Goal: Task Accomplishment & Management: Use online tool/utility

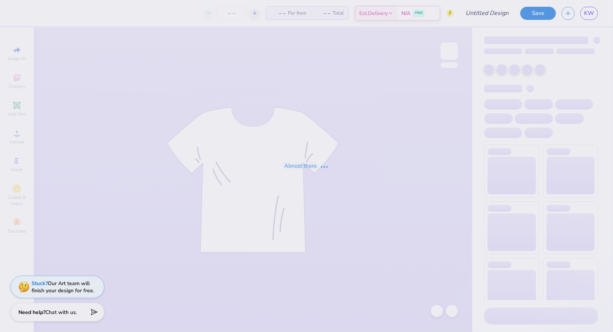
type input "AOII sisterhood retreat shirt"
type input "12"
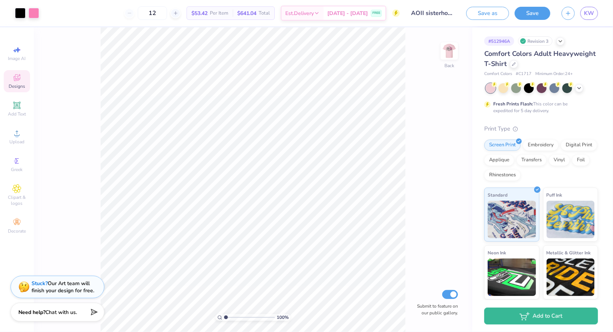
click at [23, 85] on span "Designs" at bounding box center [17, 86] width 17 height 6
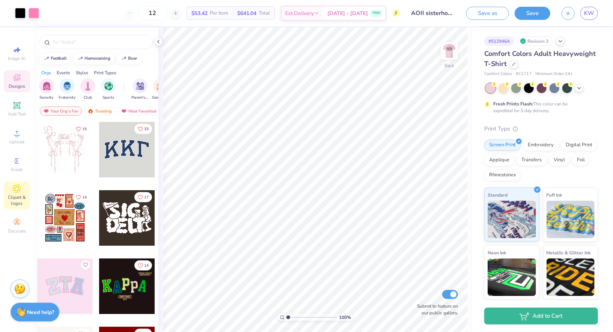
click at [22, 196] on span "Clipart & logos" at bounding box center [17, 201] width 26 height 12
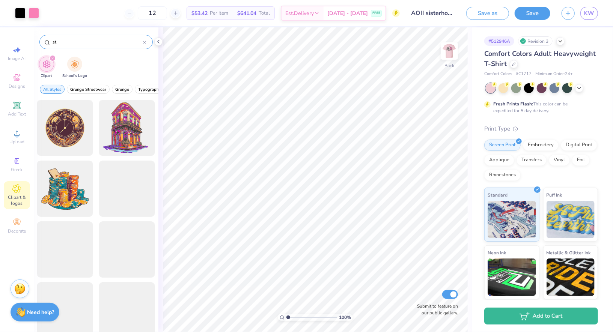
type input "s"
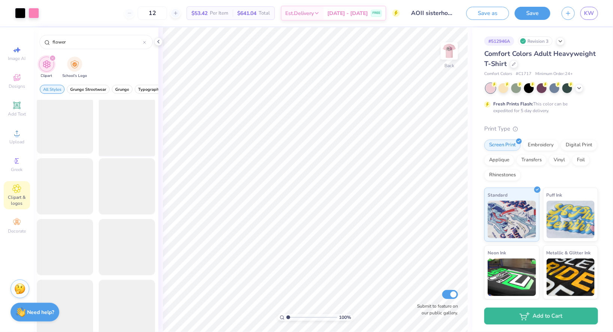
scroll to position [432, 0]
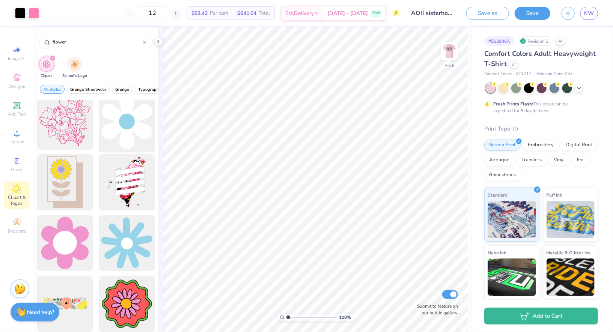
type input "flower"
click at [145, 130] on div at bounding box center [127, 122] width 62 height 62
type input "4.43"
type input "8.63"
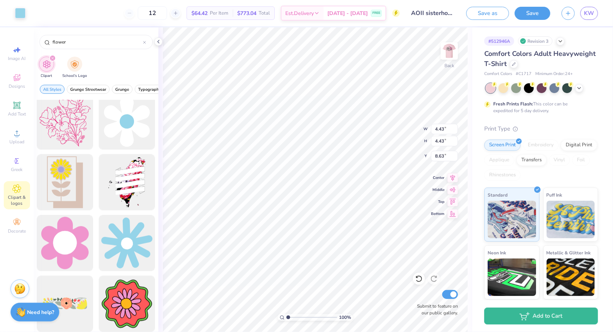
type input "5.75"
type input "7.97"
type input "7.08"
type input "7.80"
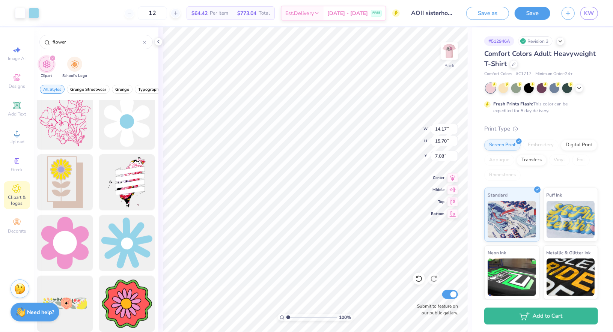
type input "8.63"
type input "14.15"
type input "8.18"
type input "5.32"
type input "5.90"
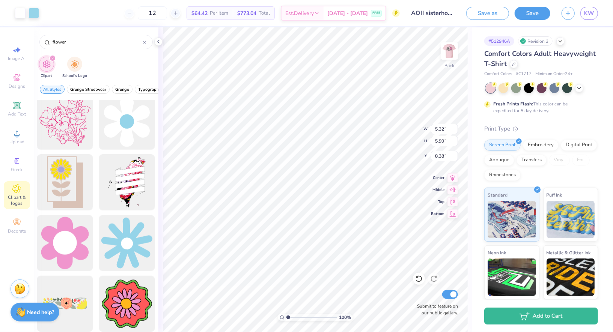
type input "8.38"
type input "5.94"
type input "6.58"
click at [20, 11] on div at bounding box center [20, 12] width 11 height 11
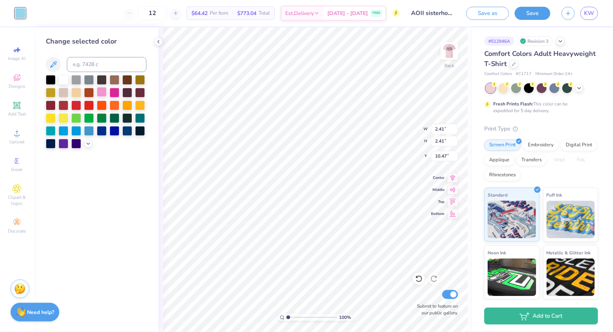
click at [101, 91] on div at bounding box center [102, 92] width 10 height 10
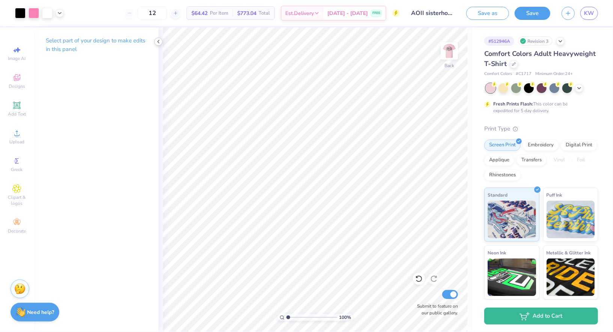
click at [159, 45] on div at bounding box center [158, 42] width 8 height 8
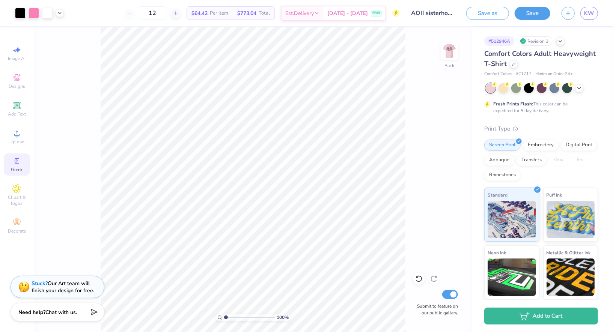
click at [16, 172] on span "Greek" at bounding box center [17, 170] width 12 height 6
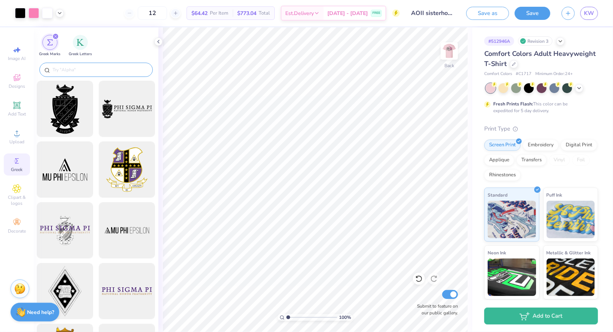
click at [81, 70] on input "text" at bounding box center [100, 70] width 96 height 8
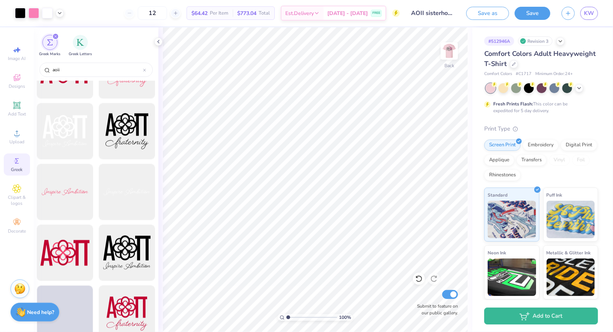
scroll to position [782, 0]
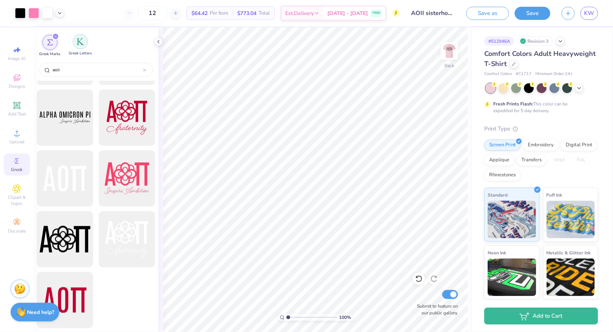
type input "aoii"
click at [78, 40] on img "filter for Greek Letters" at bounding box center [81, 42] width 8 height 8
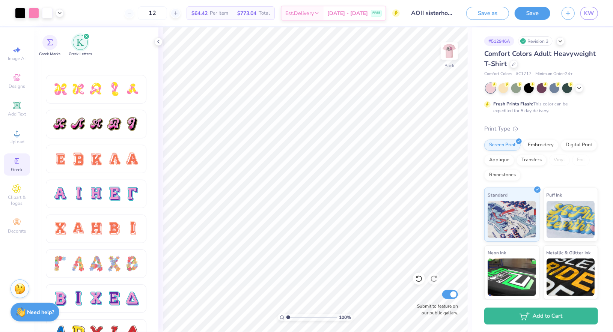
scroll to position [455, 0]
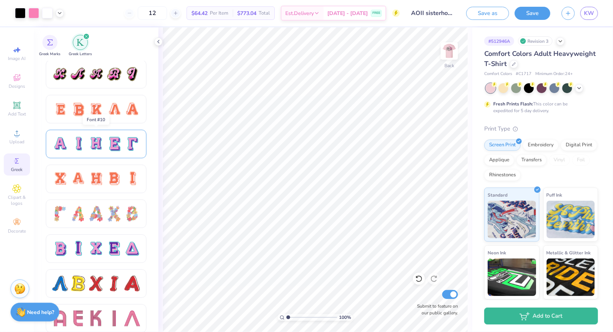
click at [95, 153] on div at bounding box center [96, 144] width 101 height 29
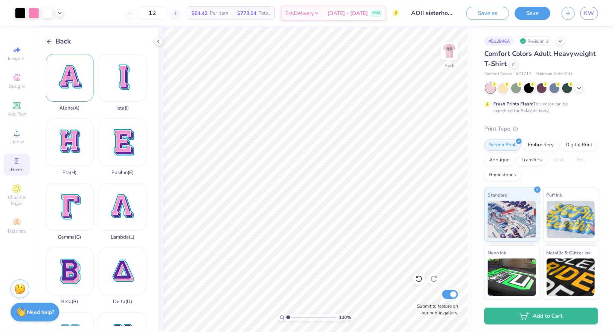
click at [55, 74] on div "Alpha ( A )" at bounding box center [70, 82] width 48 height 57
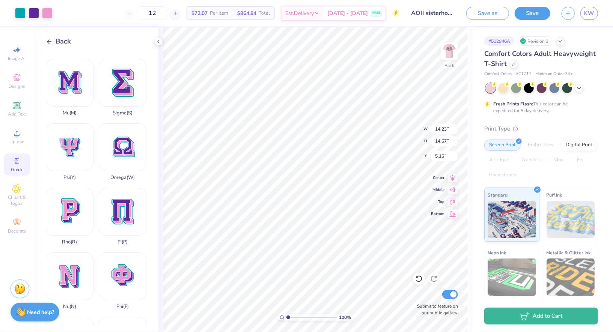
scroll to position [326, 0]
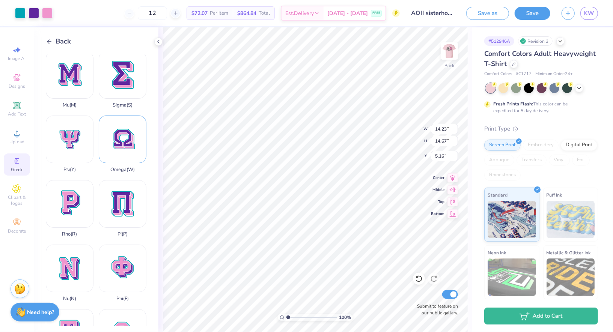
type input "2.64"
type input "2.72"
type input "10.31"
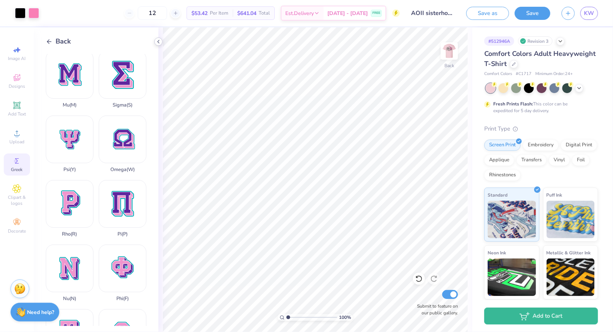
click at [159, 40] on icon at bounding box center [159, 42] width 6 height 6
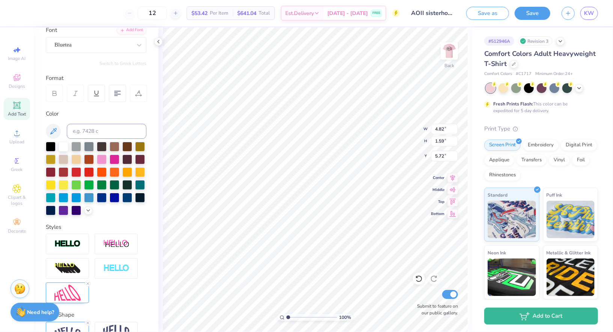
scroll to position [0, 0]
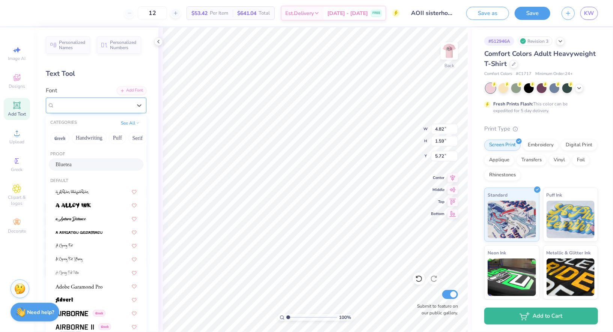
click at [87, 107] on div "Bluetea" at bounding box center [93, 106] width 79 height 12
click at [88, 221] on div at bounding box center [96, 219] width 81 height 8
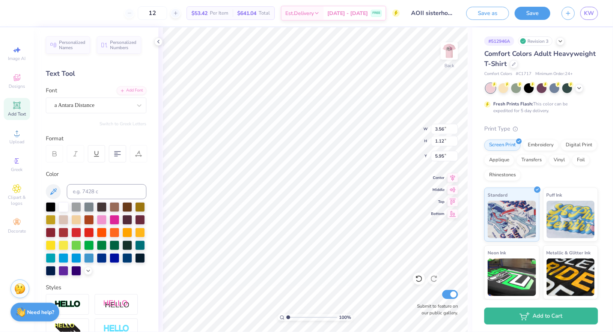
type input "3.56"
type input "1.12"
type input "5.95"
type input "6.15"
type input "1.94"
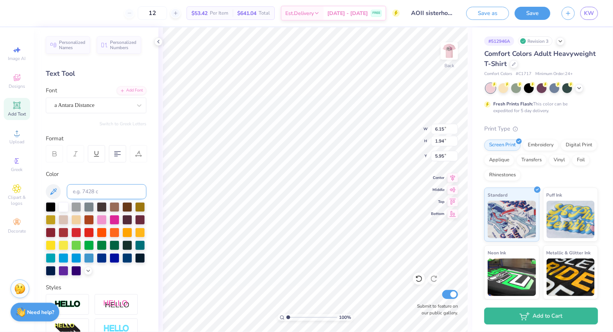
type input "5.66"
click at [77, 100] on div "a Antara Distance" at bounding box center [93, 106] width 79 height 12
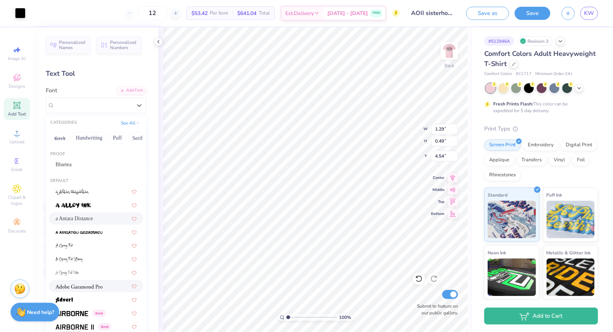
scroll to position [74, 0]
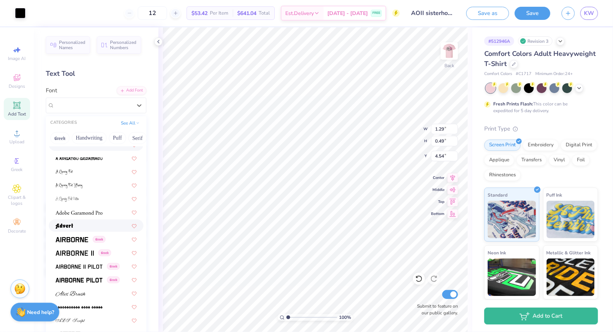
click at [82, 223] on div at bounding box center [96, 226] width 81 height 8
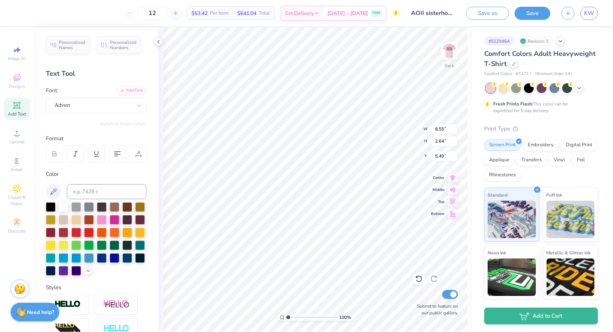
type input "5.49"
type input "5.82"
type input "1.80"
type input "5.74"
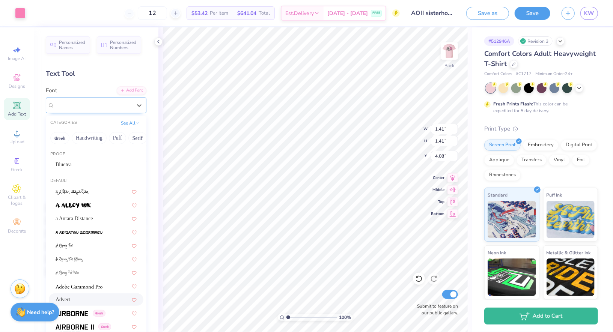
click at [87, 103] on div "Advert" at bounding box center [93, 106] width 79 height 12
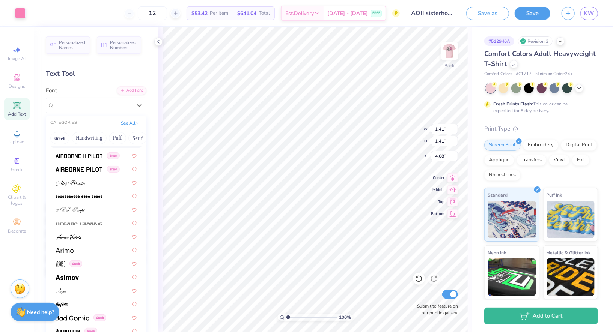
scroll to position [192, 0]
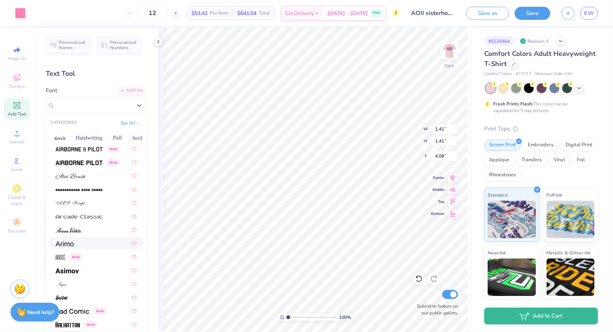
click at [80, 242] on div at bounding box center [96, 244] width 81 height 8
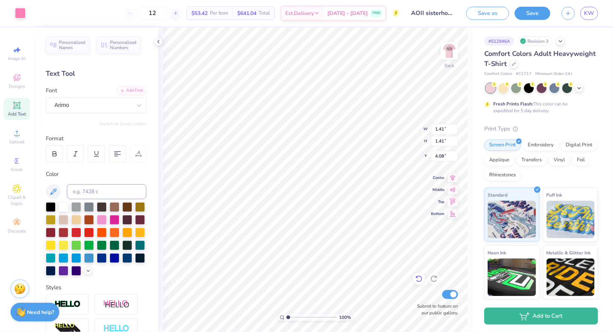
click at [421, 276] on icon at bounding box center [419, 279] width 8 height 8
type input "5.03"
type input "1.29"
type input "0.49"
type input "4.54"
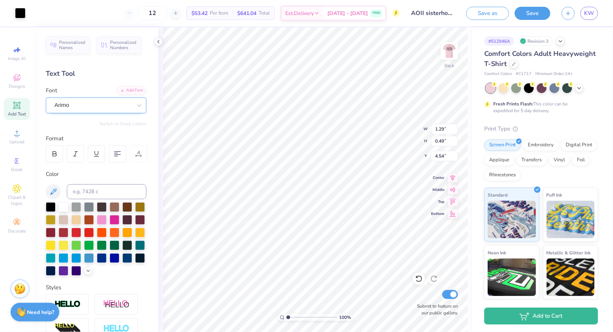
click at [103, 107] on div "Arimo" at bounding box center [93, 106] width 79 height 12
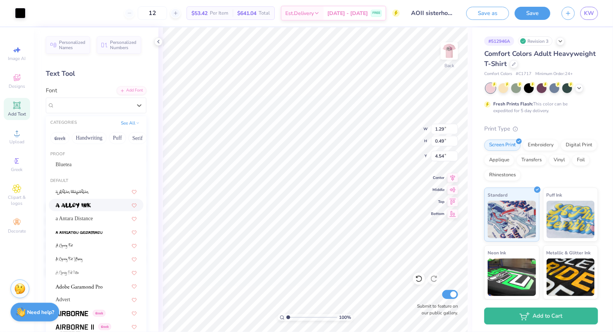
click at [90, 203] on img at bounding box center [73, 205] width 35 height 5
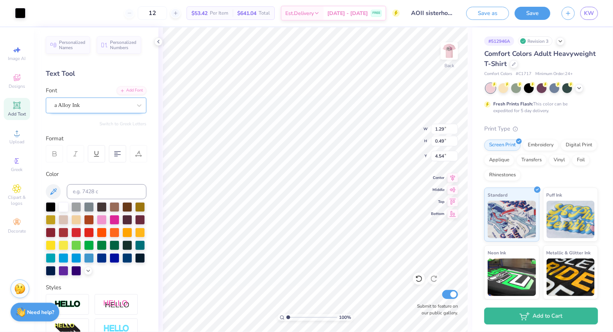
click at [116, 103] on div "a Alloy Ink" at bounding box center [93, 106] width 79 height 12
type input "9.19"
click at [420, 276] on icon at bounding box center [419, 279] width 8 height 8
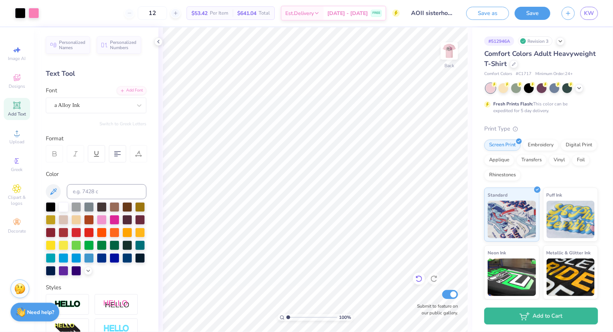
click at [420, 276] on icon at bounding box center [419, 279] width 8 height 8
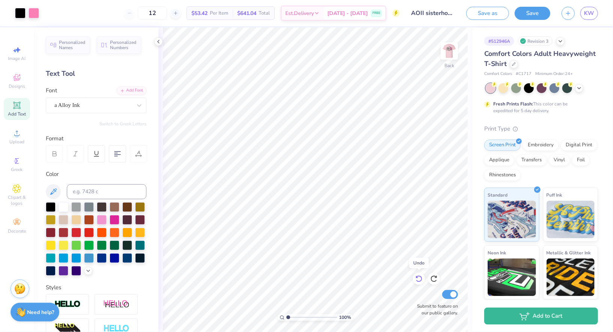
click at [420, 276] on icon at bounding box center [419, 279] width 8 height 8
type input "4.41"
type input "1.36"
type input "6.24"
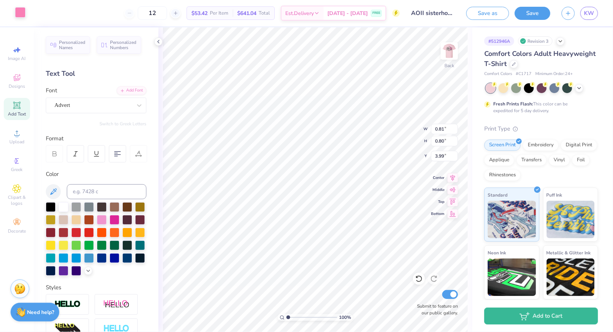
click at [20, 17] on div at bounding box center [20, 12] width 11 height 11
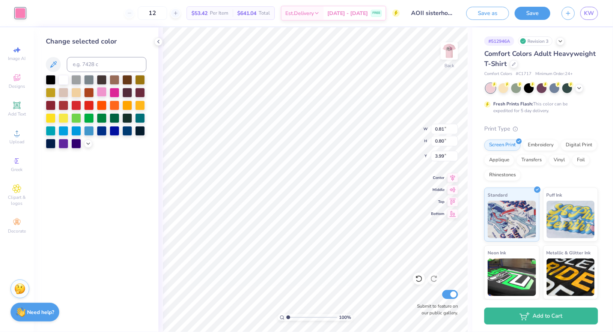
click at [104, 90] on div at bounding box center [102, 92] width 10 height 10
click at [117, 96] on div at bounding box center [115, 92] width 10 height 10
click at [88, 145] on icon at bounding box center [88, 143] width 6 height 6
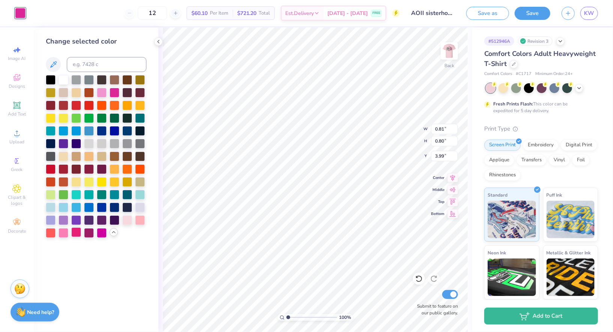
click at [76, 237] on div at bounding box center [76, 233] width 10 height 10
click at [66, 234] on div at bounding box center [64, 233] width 10 height 10
type input "3.71"
type input "3.63"
type input "3.00"
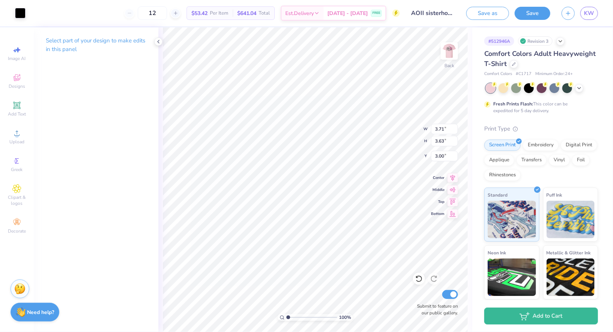
type input "1.41"
type input "4.08"
click at [19, 18] on div at bounding box center [20, 12] width 11 height 11
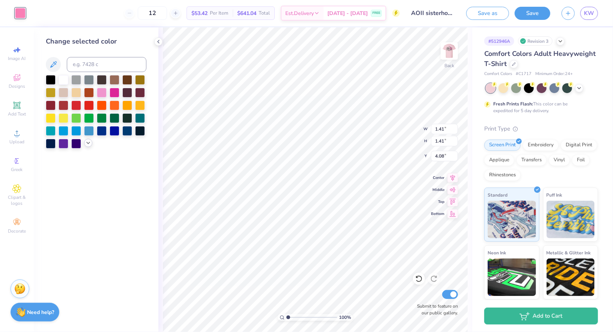
click at [87, 145] on icon at bounding box center [88, 143] width 6 height 6
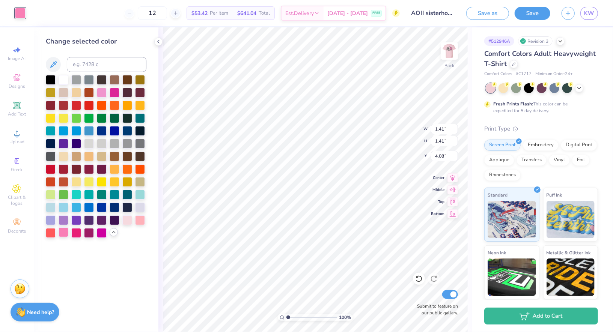
click at [61, 235] on div at bounding box center [64, 233] width 10 height 10
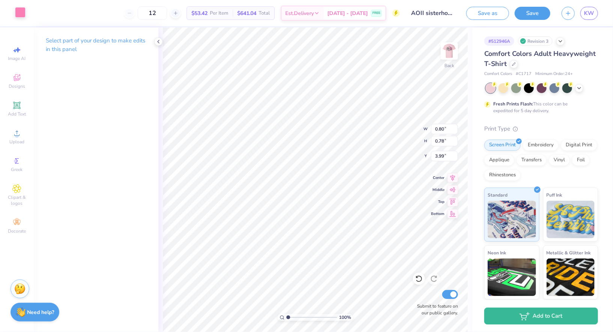
click at [18, 15] on div at bounding box center [20, 12] width 11 height 11
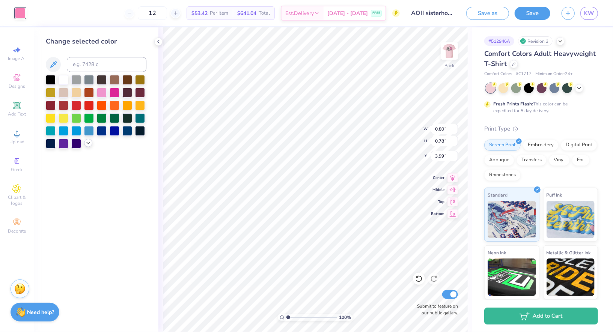
click at [90, 141] on icon at bounding box center [88, 143] width 6 height 6
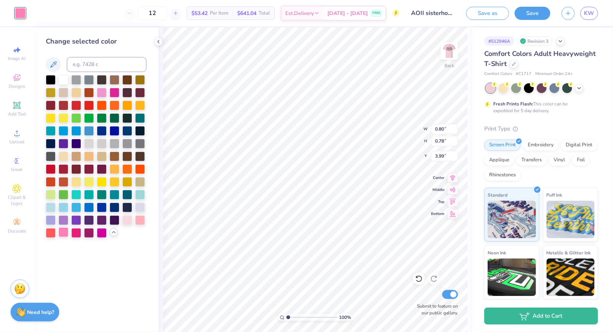
click at [65, 235] on div at bounding box center [64, 233] width 10 height 10
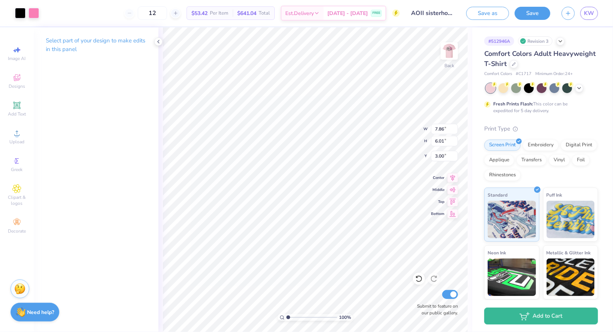
type input "7.86"
type input "6.01"
type input "2.37"
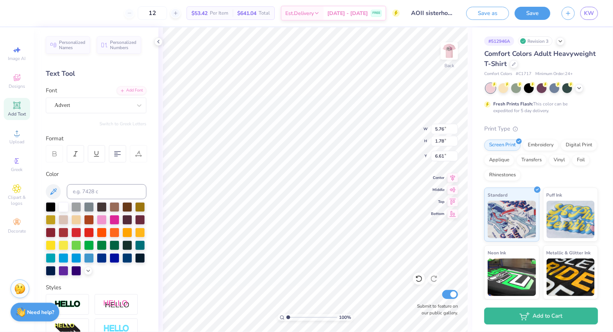
type input "6.23"
type input "7.01"
type input "5.03"
type input "3.00"
click at [452, 53] on img at bounding box center [450, 51] width 30 height 30
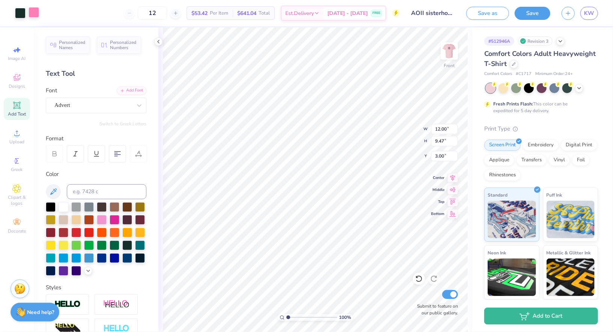
click at [36, 16] on div at bounding box center [34, 12] width 11 height 11
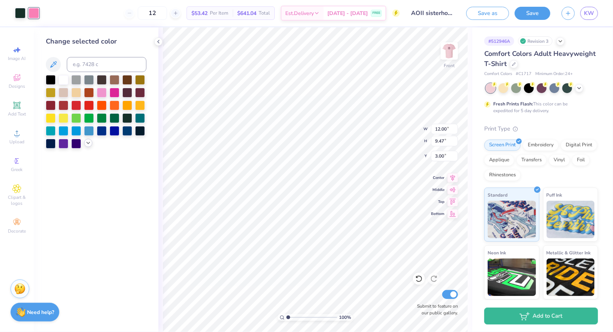
click at [85, 145] on icon at bounding box center [88, 143] width 6 height 6
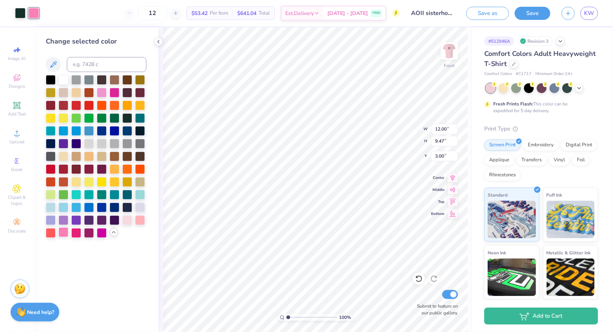
click at [64, 237] on div at bounding box center [64, 233] width 10 height 10
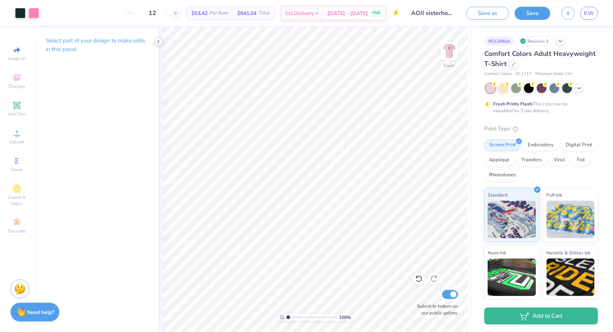
click at [159, 44] on icon at bounding box center [159, 42] width 6 height 6
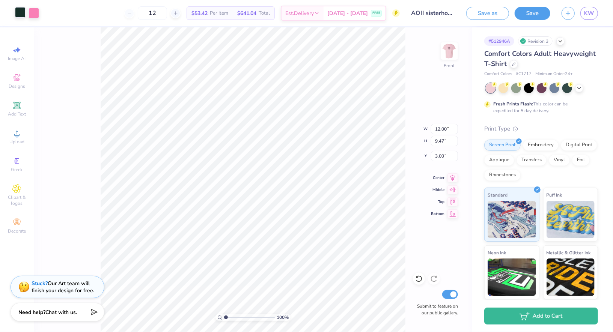
click at [21, 16] on div at bounding box center [20, 12] width 11 height 11
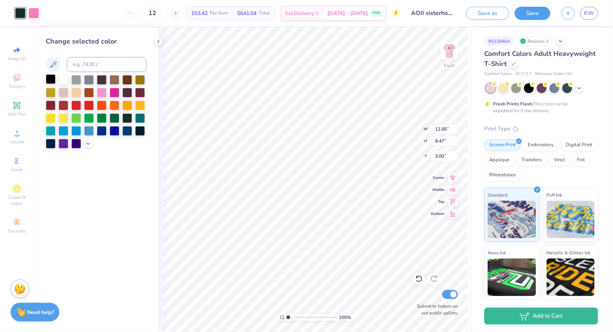
click at [49, 80] on div at bounding box center [51, 79] width 10 height 10
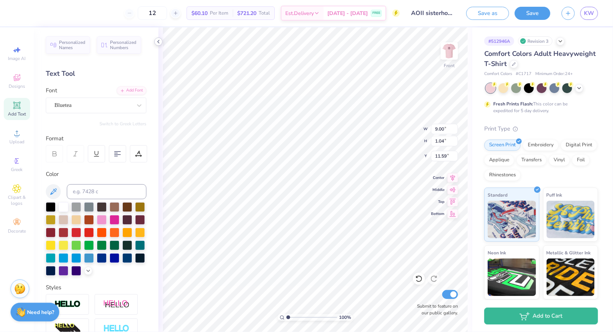
click at [161, 44] on icon at bounding box center [159, 42] width 6 height 6
click at [50, 205] on div at bounding box center [51, 207] width 10 height 10
click at [48, 205] on div at bounding box center [51, 207] width 10 height 10
click at [159, 43] on icon at bounding box center [159, 42] width 6 height 6
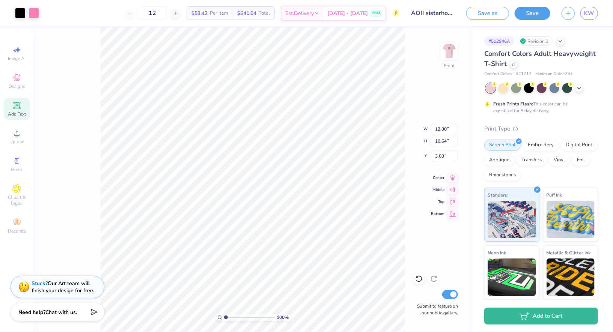
type input "10.85"
type input "9.62"
type input "3.91"
click at [449, 51] on img at bounding box center [450, 51] width 30 height 30
click at [167, 14] on input "12" at bounding box center [152, 13] width 29 height 14
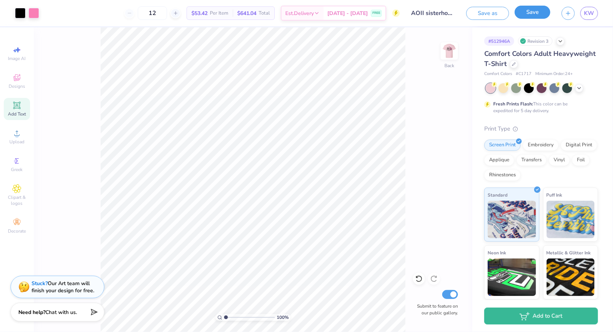
click at [528, 15] on button "Save" at bounding box center [533, 12] width 36 height 13
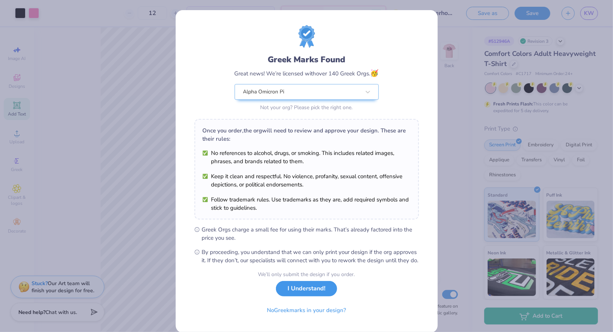
click at [294, 297] on button "I Understand!" at bounding box center [306, 288] width 61 height 15
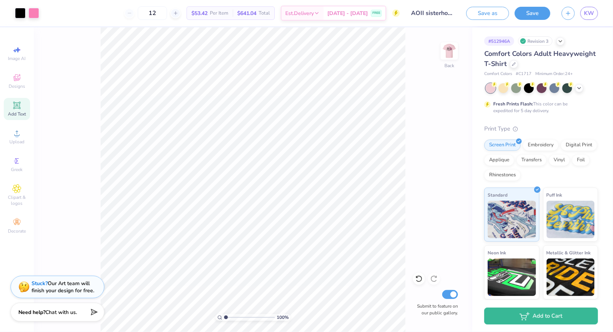
click at [12, 3] on div "Art colors" at bounding box center [19, 13] width 39 height 26
click at [584, 12] on link "KW" at bounding box center [590, 13] width 18 height 13
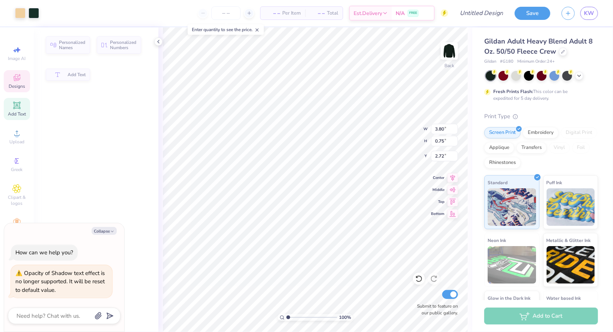
type textarea "x"
type input "3.80"
type input "0.75"
type input "2.72"
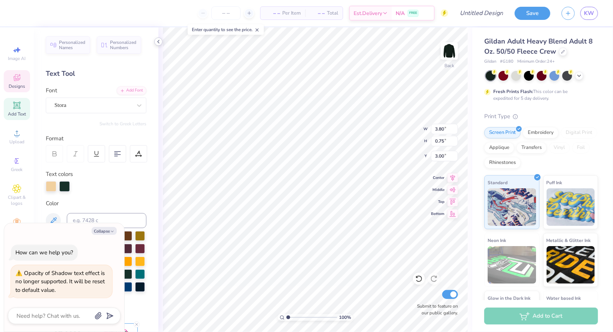
click at [160, 41] on icon at bounding box center [159, 42] width 6 height 6
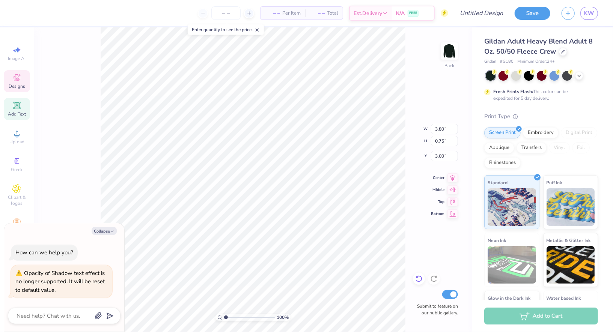
click at [419, 281] on icon at bounding box center [419, 279] width 8 height 8
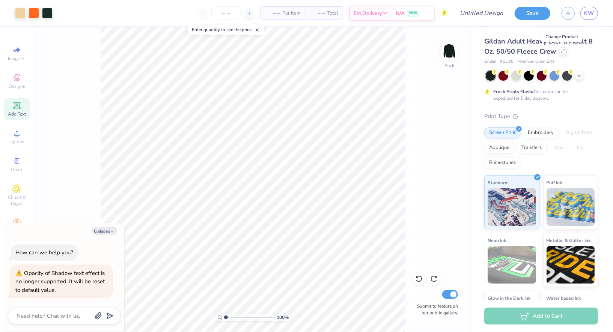
click at [563, 51] on icon at bounding box center [564, 51] width 4 height 4
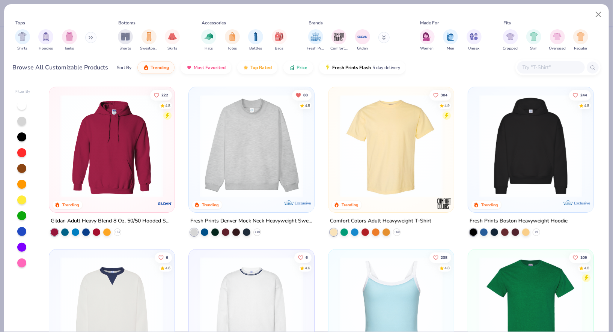
click at [371, 161] on img at bounding box center [391, 146] width 110 height 103
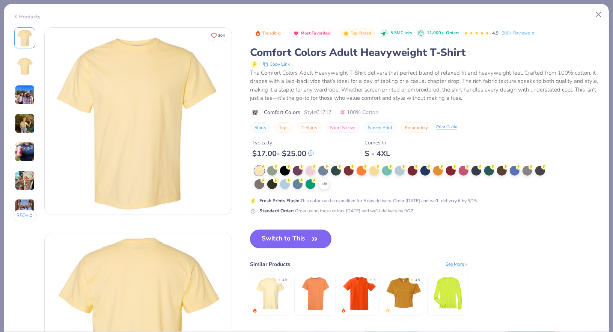
click at [269, 244] on button "Switch to This" at bounding box center [291, 239] width 82 height 19
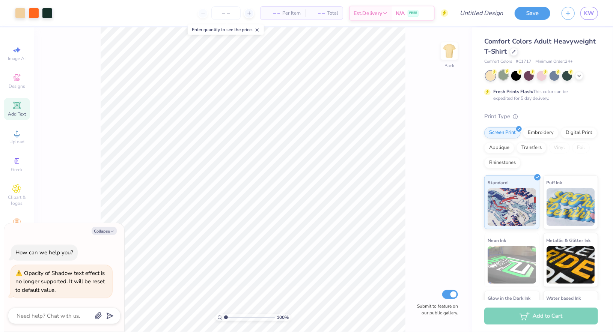
click at [506, 74] on div at bounding box center [504, 75] width 10 height 10
click at [577, 75] on icon at bounding box center [580, 75] width 6 height 6
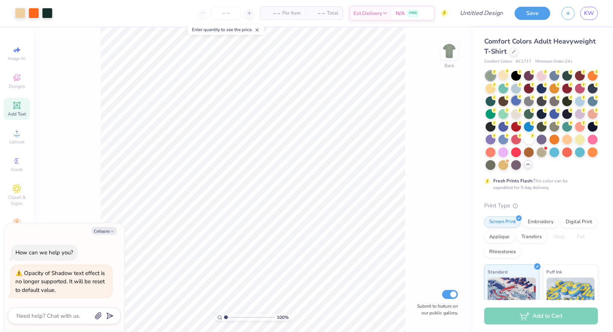
click at [515, 105] on div at bounding box center [517, 101] width 10 height 10
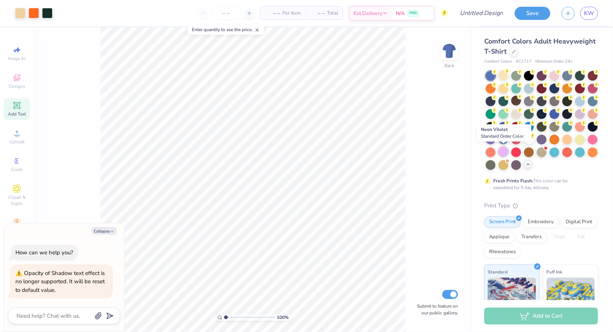
click at [505, 154] on div at bounding box center [504, 152] width 10 height 10
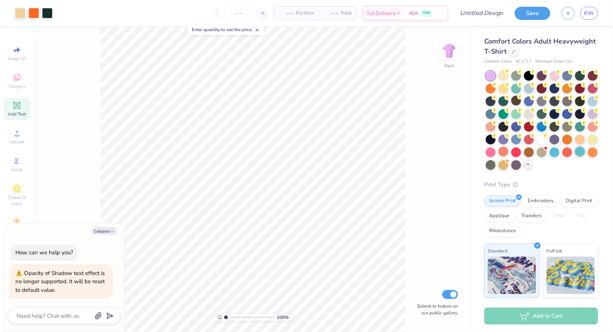
click at [583, 156] on div at bounding box center [580, 152] width 10 height 10
click at [594, 102] on div at bounding box center [593, 101] width 10 height 10
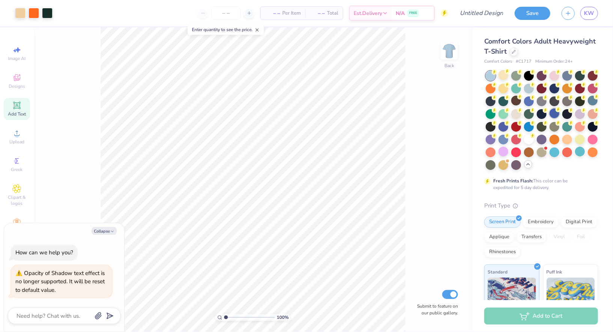
click at [560, 113] on div at bounding box center [555, 114] width 10 height 10
click at [527, 85] on div at bounding box center [529, 88] width 10 height 10
click at [577, 91] on div at bounding box center [580, 88] width 10 height 10
click at [556, 77] on div at bounding box center [555, 75] width 10 height 10
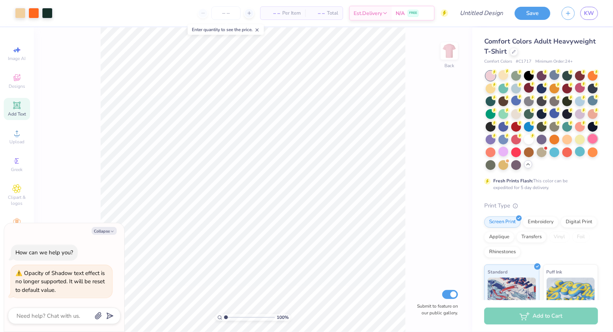
click at [597, 135] on div at bounding box center [593, 139] width 10 height 10
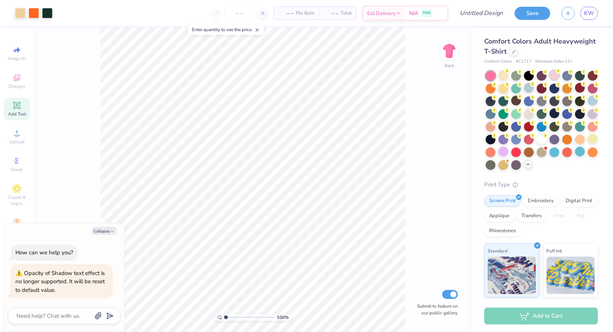
click at [557, 77] on div at bounding box center [555, 75] width 10 height 10
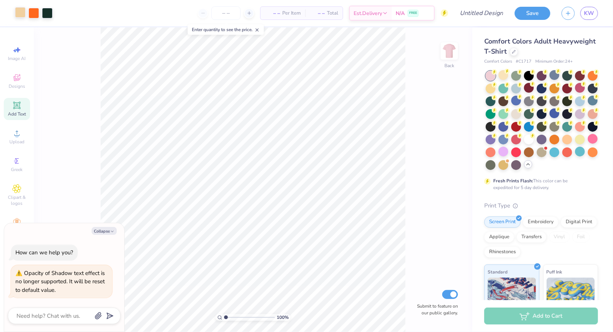
click at [18, 17] on div at bounding box center [20, 12] width 11 height 11
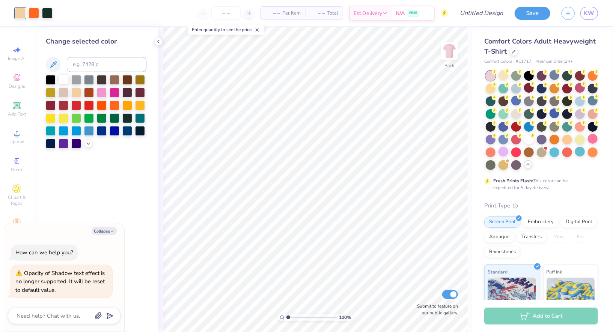
click at [59, 81] on div at bounding box center [64, 79] width 10 height 10
click at [36, 10] on div at bounding box center [34, 12] width 11 height 11
click at [115, 94] on div at bounding box center [115, 92] width 10 height 10
click at [89, 146] on icon at bounding box center [88, 143] width 6 height 6
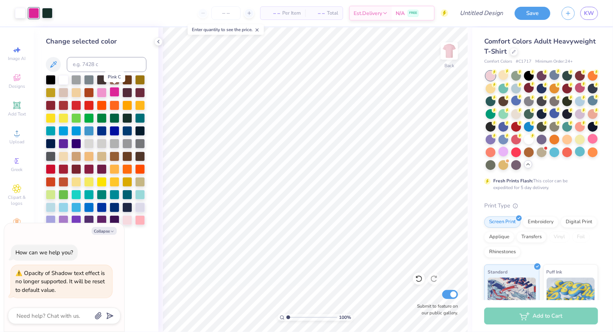
click at [114, 92] on div at bounding box center [115, 92] width 10 height 10
click at [106, 96] on div at bounding box center [102, 92] width 10 height 10
click at [107, 233] on button "Collapse" at bounding box center [104, 231] width 25 height 8
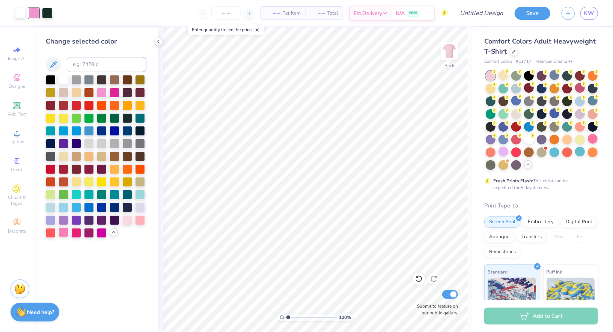
click at [66, 233] on div at bounding box center [64, 233] width 10 height 10
click at [97, 233] on div at bounding box center [102, 233] width 10 height 10
click at [82, 231] on div at bounding box center [96, 156] width 101 height 163
click at [50, 233] on div at bounding box center [51, 233] width 10 height 10
click at [72, 233] on div at bounding box center [76, 233] width 10 height 10
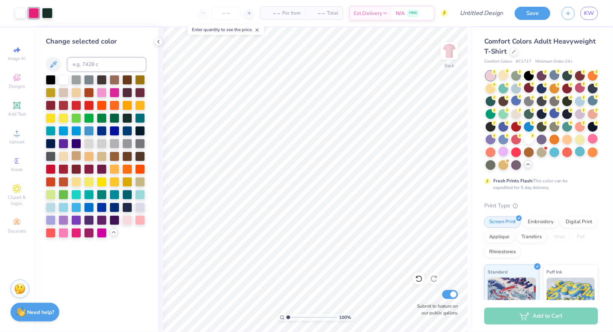
click at [77, 154] on div at bounding box center [76, 156] width 10 height 10
click at [90, 232] on div at bounding box center [89, 233] width 10 height 10
click at [143, 223] on div at bounding box center [140, 220] width 10 height 10
click at [126, 223] on div at bounding box center [127, 220] width 10 height 10
click at [507, 154] on div at bounding box center [504, 152] width 10 height 10
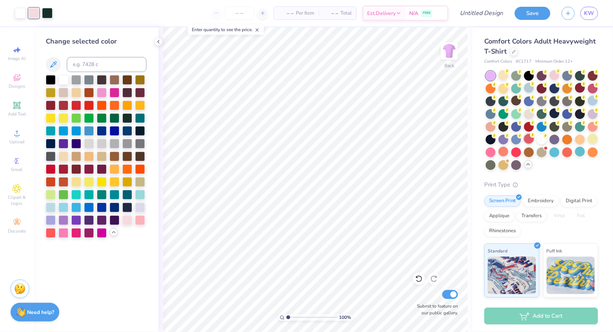
click at [527, 142] on div at bounding box center [529, 139] width 10 height 10
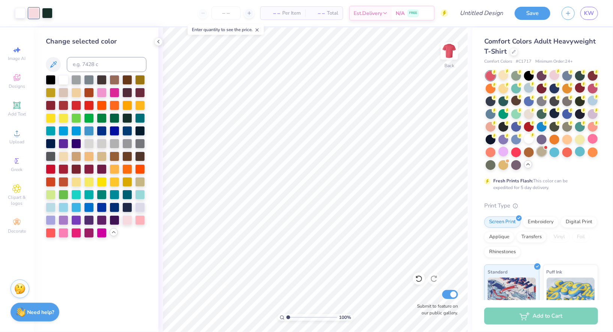
click at [539, 156] on div at bounding box center [542, 120] width 112 height 99
click at [543, 152] on div at bounding box center [542, 152] width 10 height 10
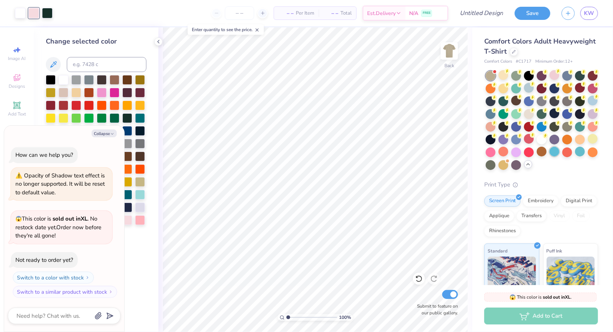
click at [559, 149] on div at bounding box center [555, 152] width 10 height 10
click at [576, 150] on div at bounding box center [580, 152] width 10 height 10
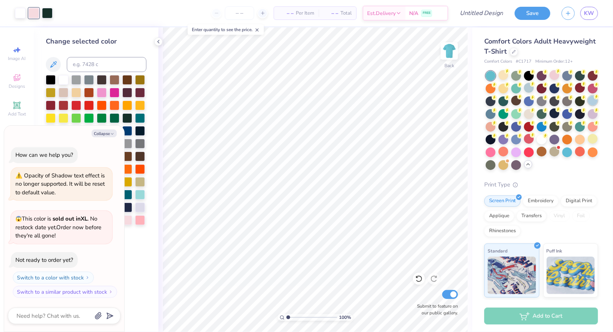
click at [596, 101] on div at bounding box center [593, 101] width 10 height 10
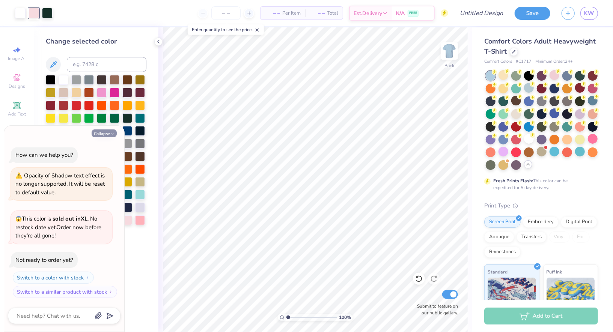
click at [106, 133] on button "Collapse" at bounding box center [104, 134] width 25 height 8
type textarea "x"
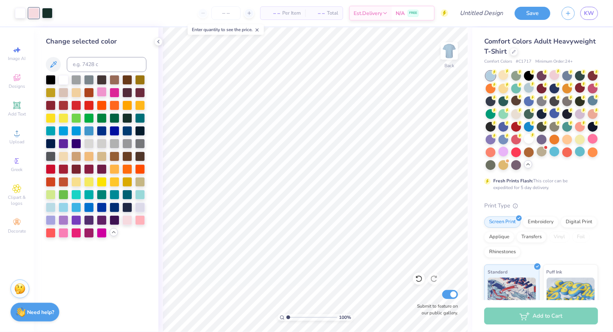
click at [103, 94] on div at bounding box center [102, 92] width 10 height 10
click at [121, 94] on div at bounding box center [96, 156] width 101 height 163
click at [121, 95] on div at bounding box center [96, 156] width 101 height 163
click at [118, 93] on div at bounding box center [115, 92] width 10 height 10
click at [65, 234] on div at bounding box center [64, 233] width 10 height 10
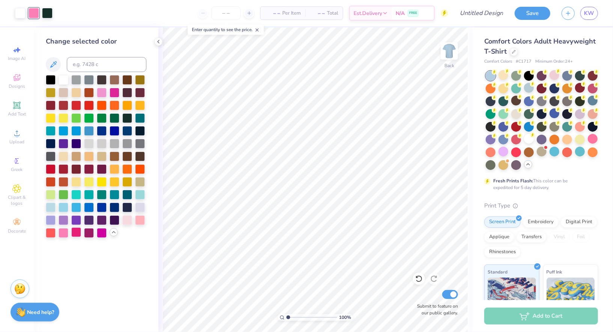
click at [79, 234] on div at bounding box center [76, 233] width 10 height 10
click at [501, 116] on div at bounding box center [504, 114] width 10 height 10
click at [521, 115] on div at bounding box center [517, 114] width 10 height 10
click at [525, 89] on div at bounding box center [529, 88] width 10 height 10
click at [157, 43] on icon at bounding box center [159, 42] width 6 height 6
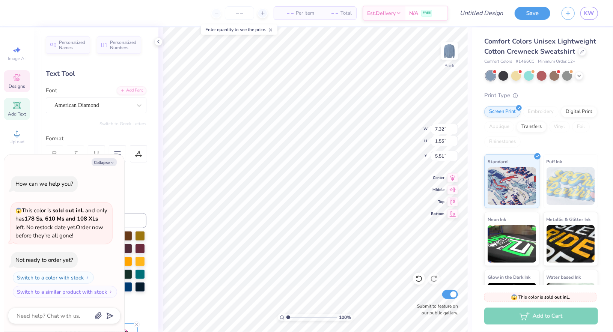
type textarea "x"
type textarea "Sincerely"
type textarea "x"
type textarea "Sincerely"
type textarea "x"
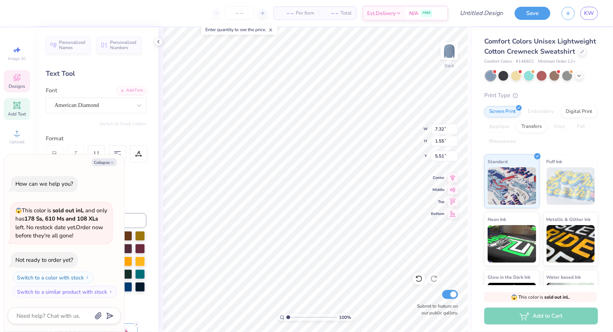
type textarea "Sincerel"
type textarea "x"
type textarea "Sincere"
type textarea "x"
type textarea "Sincer"
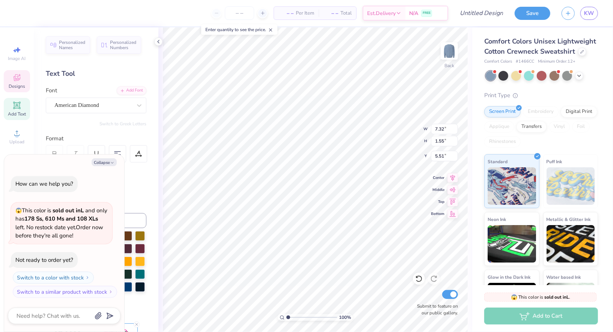
scroll to position [0, 0]
type textarea "x"
type textarea "Since"
type textarea "x"
type textarea "Sinc"
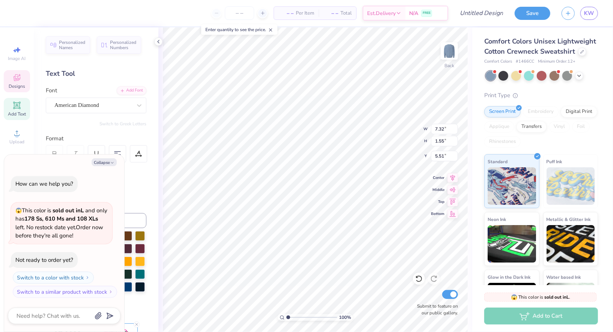
scroll to position [0, 0]
type textarea "x"
type textarea "Sin"
type textarea "x"
type textarea "Si"
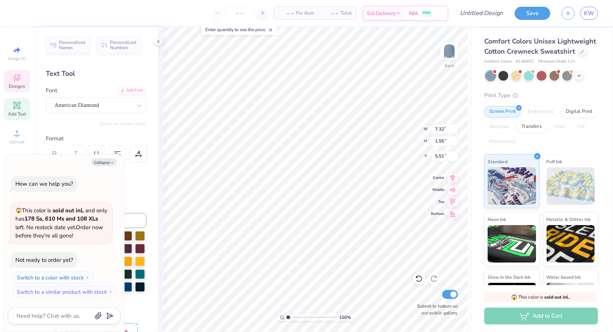
type textarea "x"
type textarea "Sis"
type textarea "x"
type textarea "Sist"
type textarea "x"
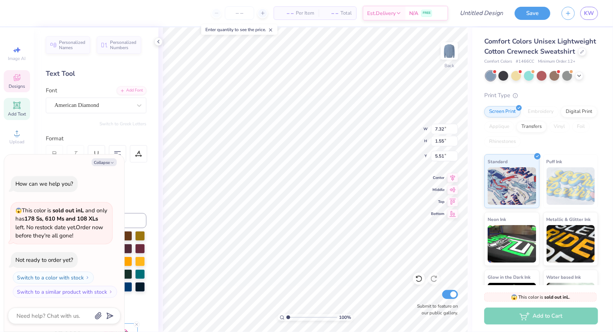
type textarea "Siste"
type textarea "x"
type textarea "Sister"
type textarea "x"
type textarea "Sisterh"
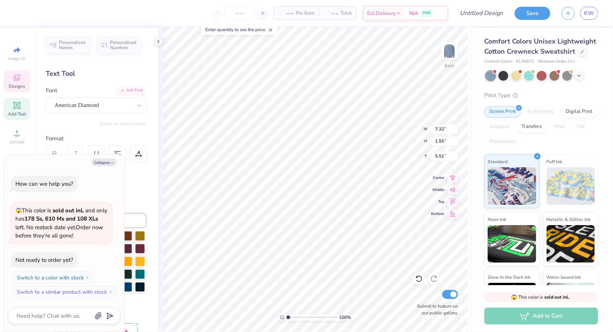
type textarea "x"
type textarea "Sisterho"
type textarea "x"
type textarea "Sisterhood"
type textarea "x"
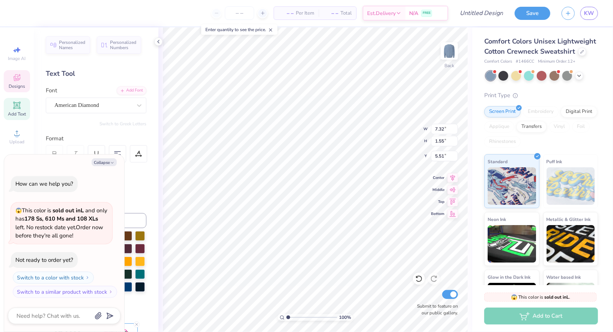
type textarea "Sisterhood"
type textarea "x"
type textarea "Sisterhood r"
type textarea "x"
type textarea "Sisterhood"
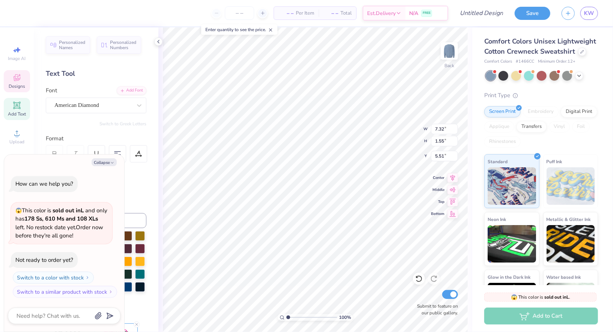
type textarea "x"
type textarea "Sisterhood R"
type textarea "x"
type textarea "Sisterhood Re"
type textarea "x"
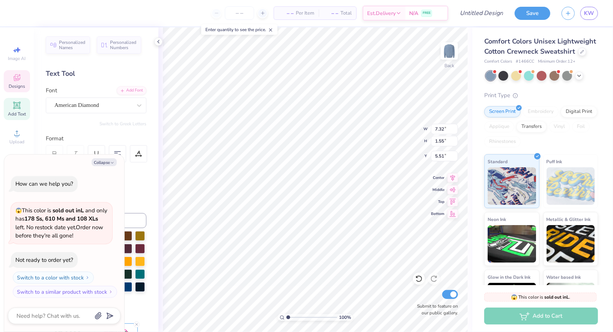
type textarea "Sisterhood Ret"
type textarea "x"
type textarea "Sisterhood Retr"
type textarea "x"
type textarea "Sisterhood Retrea"
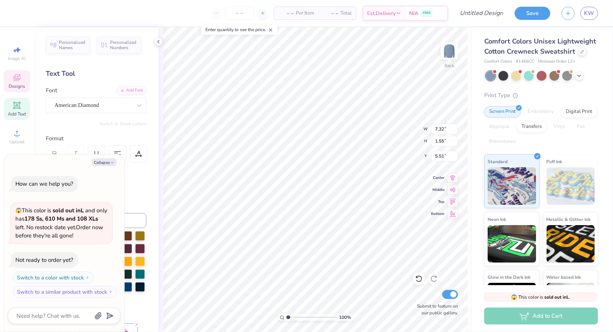
type textarea "x"
type textarea "Sisterhood Retreat"
type textarea "x"
type input "12.50"
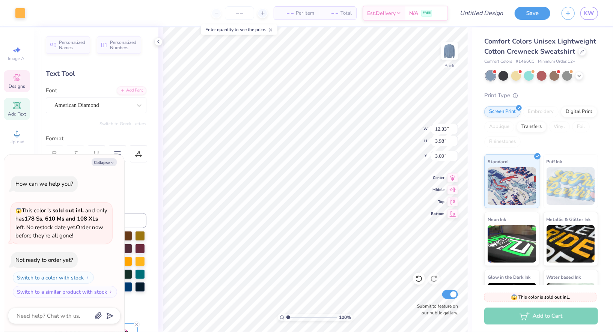
type input "4.19"
type textarea "x"
type input "1.64"
click at [163, 42] on div "100 % Back Submit to feature on our public gallery." at bounding box center [316, 179] width 314 height 305
click at [158, 42] on icon at bounding box center [159, 42] width 6 height 6
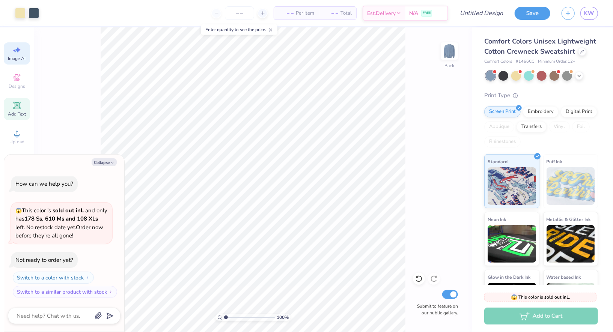
click at [18, 56] on span "Image AI" at bounding box center [17, 59] width 18 height 6
type textarea "x"
select select "4"
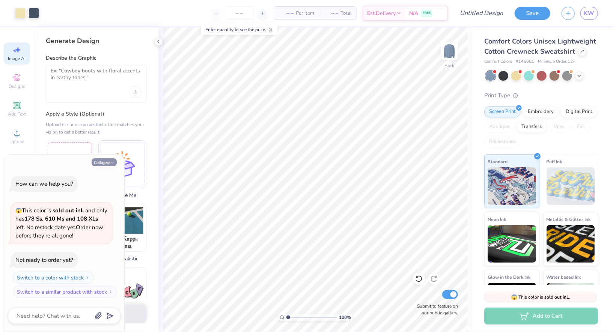
click at [109, 163] on button "Collapse" at bounding box center [104, 163] width 25 height 8
type textarea "x"
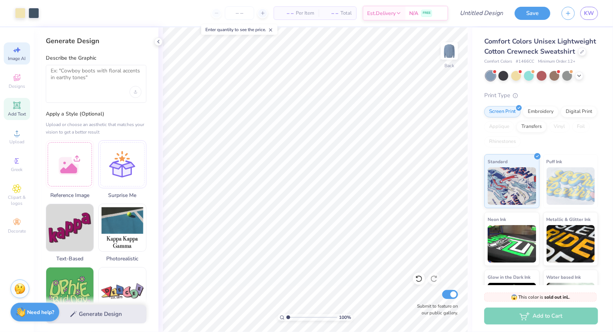
click at [11, 109] on div "Add Text" at bounding box center [17, 109] width 26 height 22
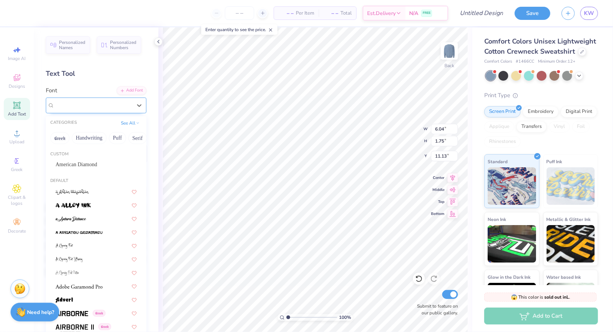
click at [80, 105] on div "Super Dream" at bounding box center [93, 106] width 79 height 12
click at [135, 137] on button "Serif" at bounding box center [137, 138] width 18 height 12
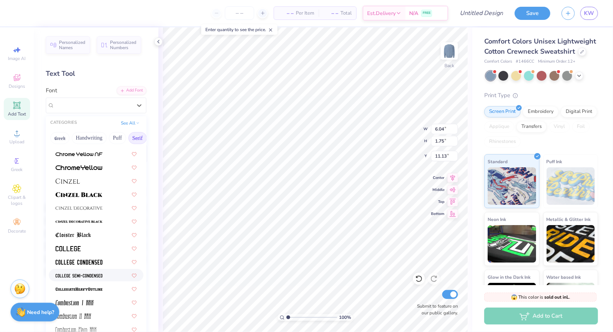
scroll to position [174, 0]
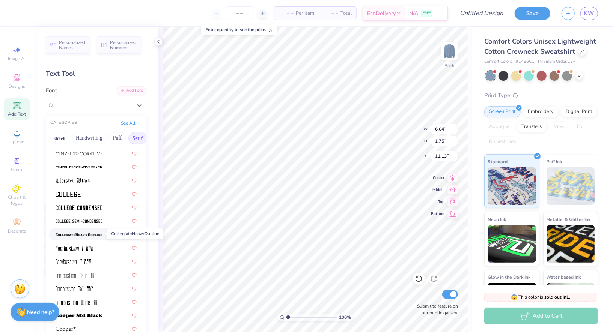
click at [96, 233] on img at bounding box center [79, 235] width 47 height 5
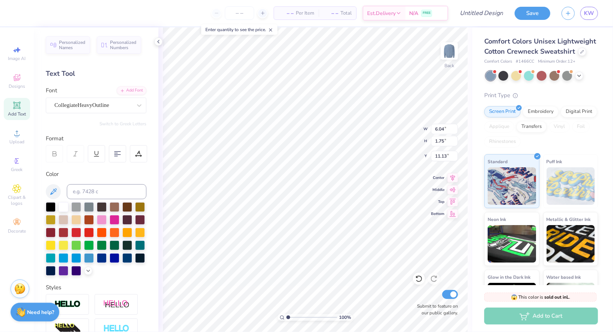
type input "6.78"
type input "1.85"
type input "11.07"
type textarea "Alpha Omicron Pi"
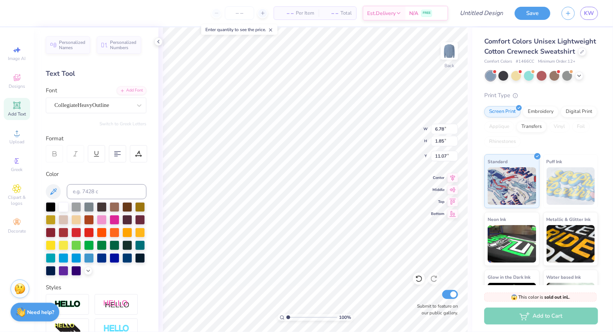
scroll to position [0, 2]
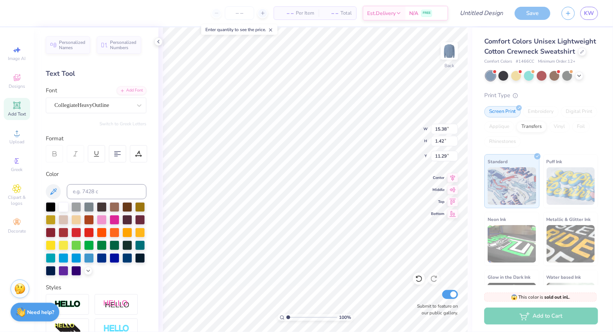
type input "4.31"
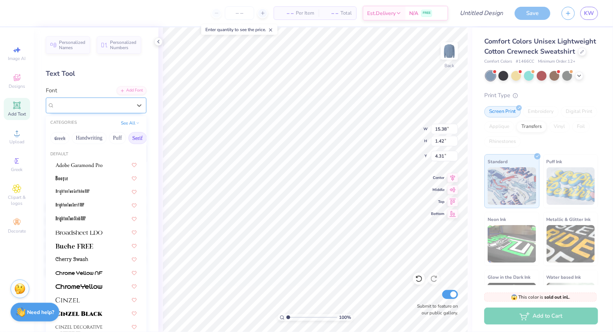
click at [88, 104] on div "CollegiateHeavyOutline" at bounding box center [93, 106] width 79 height 12
click at [88, 249] on span at bounding box center [75, 246] width 38 height 8
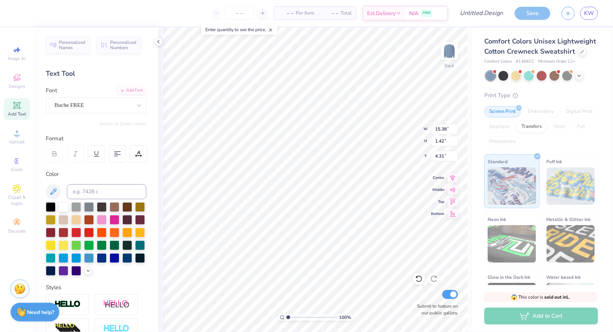
type input "15.37"
type input "1.94"
type input "4.05"
click at [79, 107] on div "Buche FREE" at bounding box center [93, 106] width 79 height 12
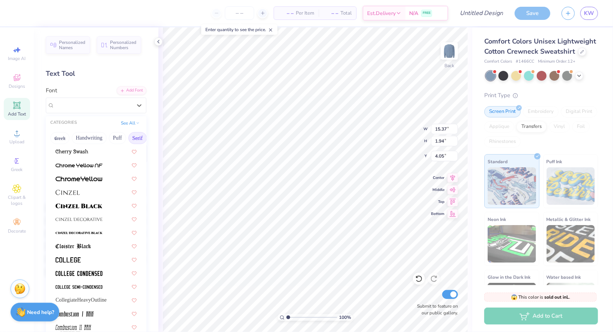
scroll to position [108, 0]
click at [94, 205] on img at bounding box center [79, 205] width 47 height 5
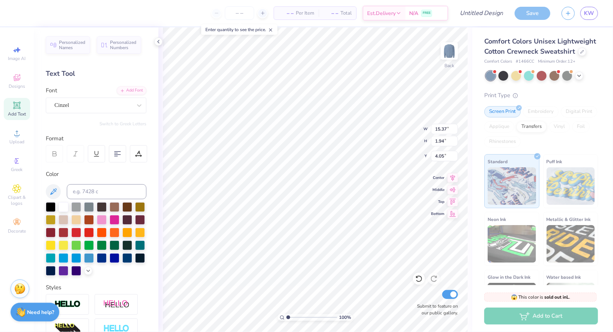
type input "1.16"
type input "4.44"
click at [93, 106] on div "Cinzel" at bounding box center [93, 106] width 79 height 12
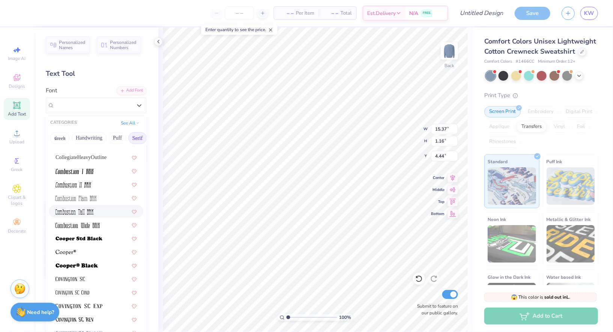
scroll to position [252, 0]
click at [91, 210] on img at bounding box center [75, 210] width 38 height 5
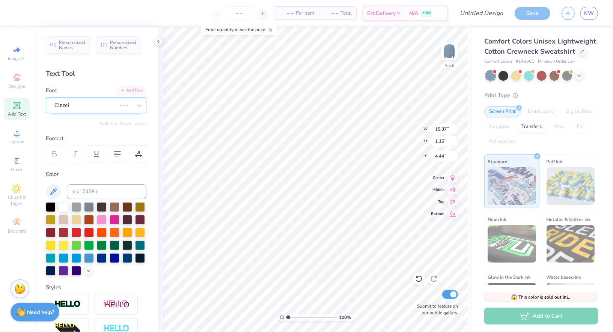
click at [96, 112] on div "Cinzel" at bounding box center [96, 106] width 101 height 16
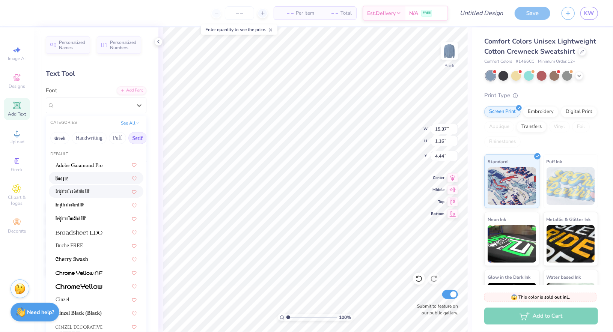
type input "6.86"
type input "1.41"
type input "4.32"
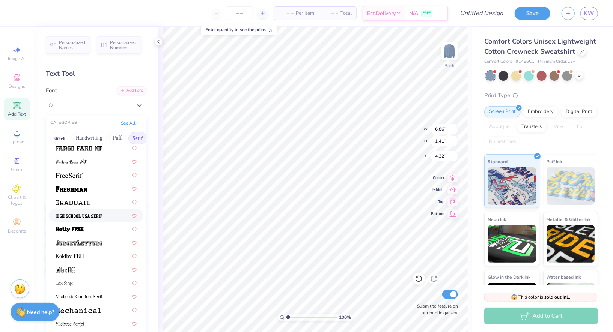
scroll to position [643, 0]
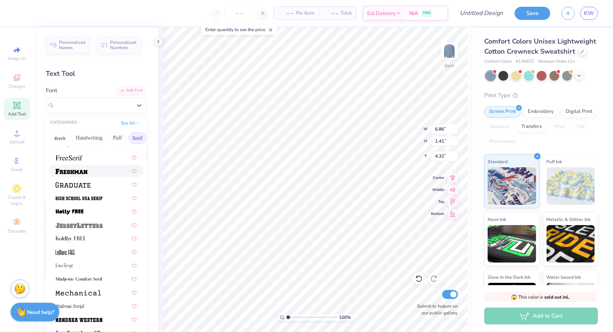
drag, startPoint x: 91, startPoint y: 178, endPoint x: 91, endPoint y: 169, distance: 9.4
click at [91, 169] on div "Buche FREE Cinzel Cinzel Black (Black) CollegiateHeavyOutline Combustion Tall B…" at bounding box center [96, 49] width 101 height 1067
click at [91, 169] on div at bounding box center [96, 171] width 81 height 8
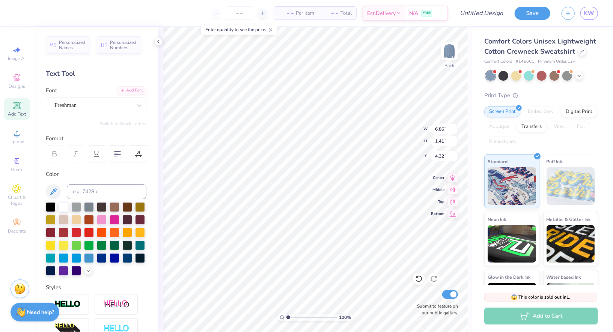
type input "14.19"
type input "1.30"
type input "4.37"
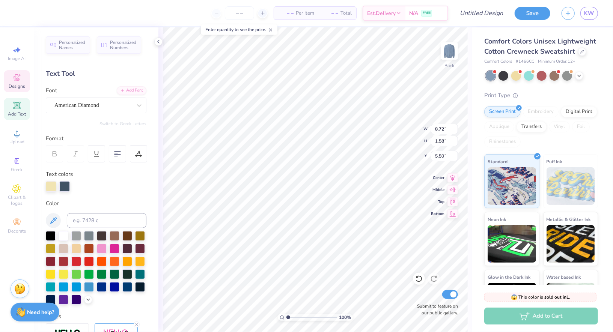
type input "7.75"
type input "1.41"
type input "5.44"
type input "14.19"
type input "1.30"
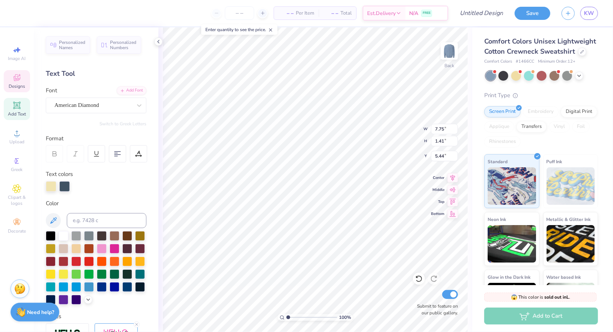
type input "4.37"
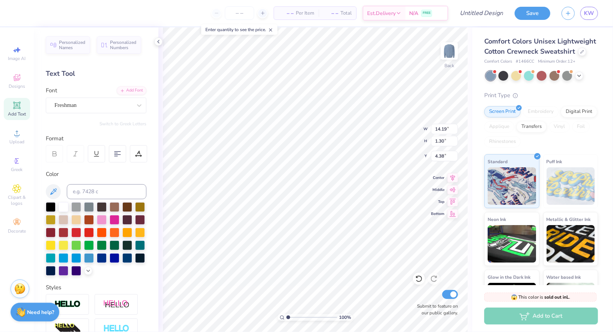
scroll to position [0, 1]
type textarea "Alpha O"
type input "9.90"
type input "1.95"
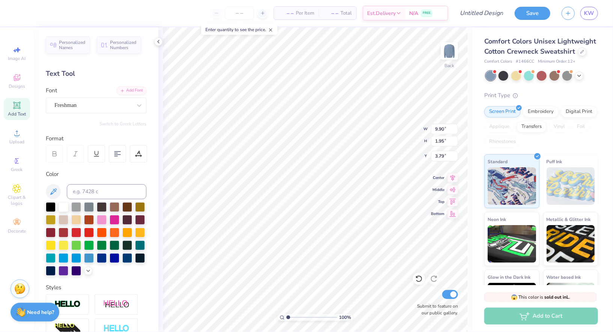
type input "3.79"
type input "10.18"
type input "2.00"
type input "3.74"
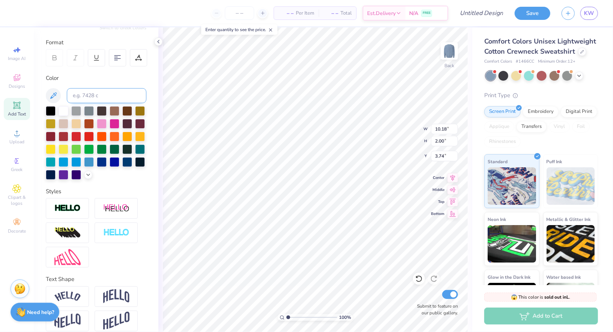
scroll to position [103, 0]
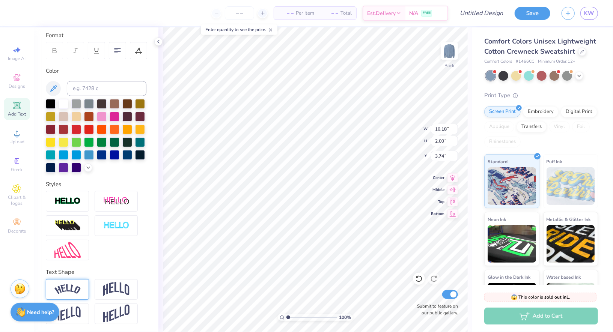
click at [79, 281] on div at bounding box center [67, 289] width 43 height 21
type input "12.29"
type input "3.09"
type input "3.19"
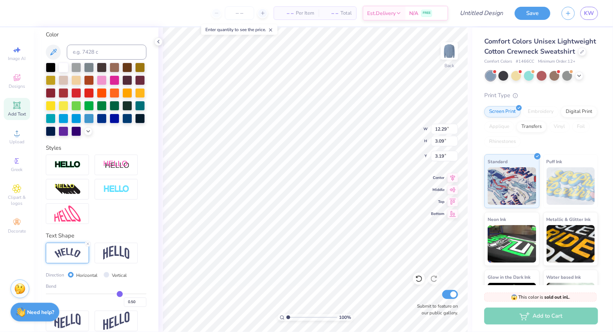
scroll to position [147, 0]
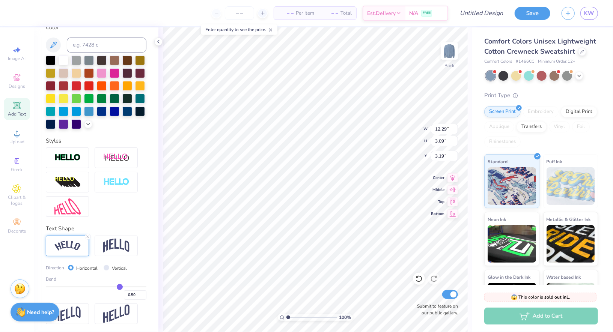
type input "0.46"
type input "0.44"
type input "0.41"
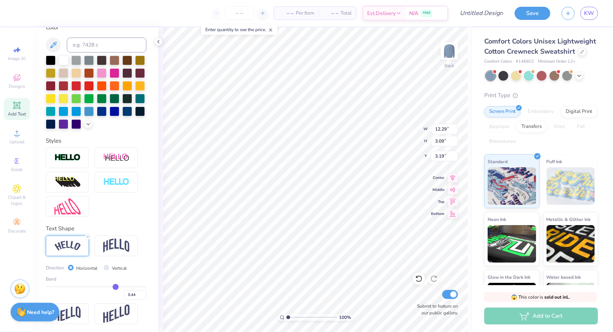
type input "0.41"
type input "0.39"
type input "0.38"
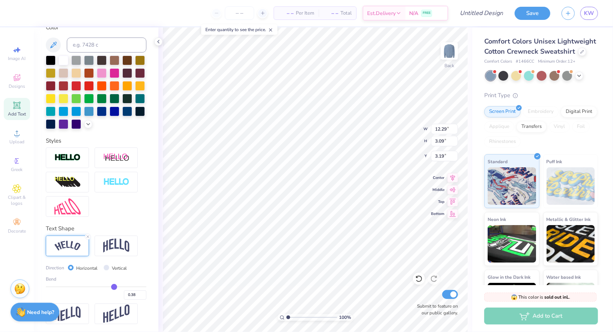
type input "0.37"
type input "0.36"
type input "0.35"
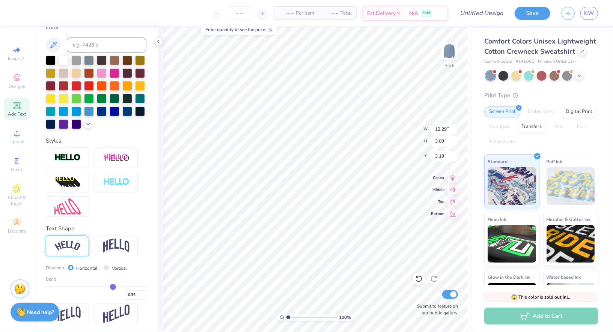
type input "0.35"
type input "0.34"
type input "0.33"
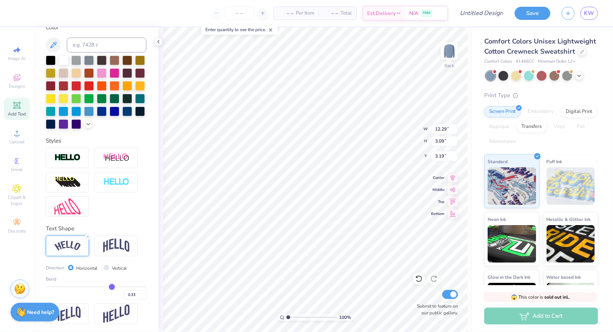
type input "0.32"
type input "0.31"
type input "0.3"
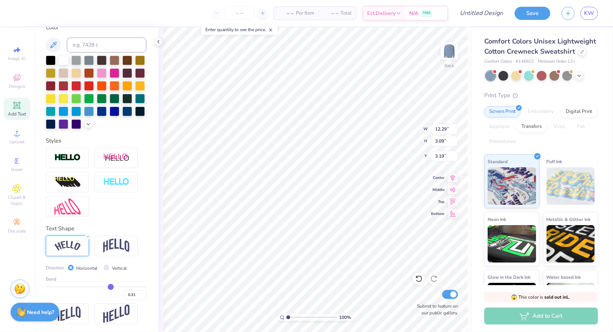
type input "0.30"
type input "0.29"
type input "0.28"
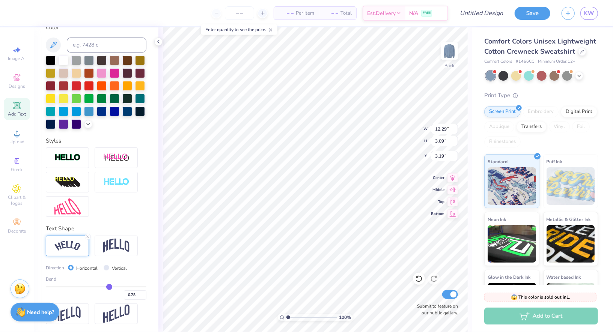
drag, startPoint x: 118, startPoint y: 287, endPoint x: 109, endPoint y: 288, distance: 8.8
type input "0.28"
click at [109, 288] on input "range" at bounding box center [96, 287] width 101 height 1
type input "11.22"
type input "2.15"
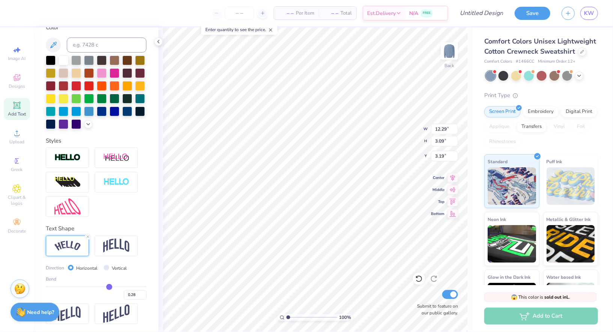
type input "3.66"
type input "0.29"
type input "0.3"
type input "0.30"
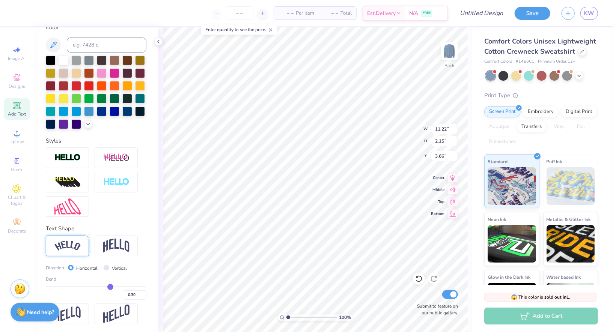
type input "0.32"
type input "0.33"
type input "0.34"
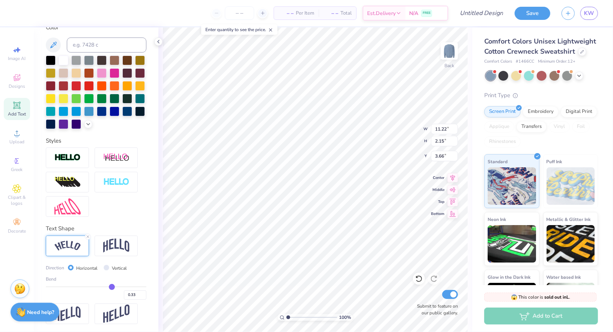
type input "0.34"
type input "0.35"
click at [113, 287] on input "range" at bounding box center [96, 287] width 101 height 1
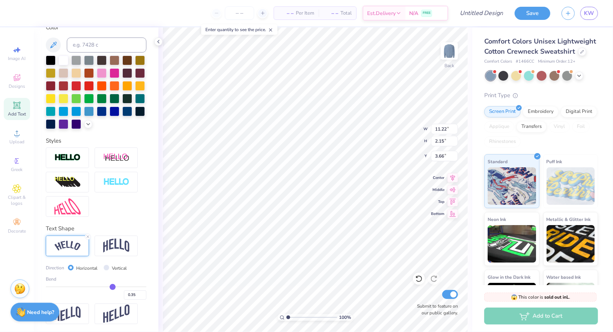
type input "11.58"
type input "2.35"
type input "3.56"
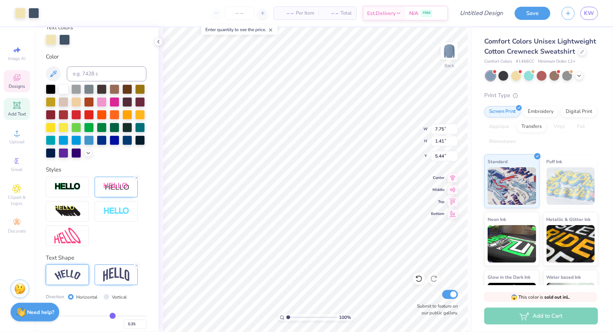
scroll to position [133, 0]
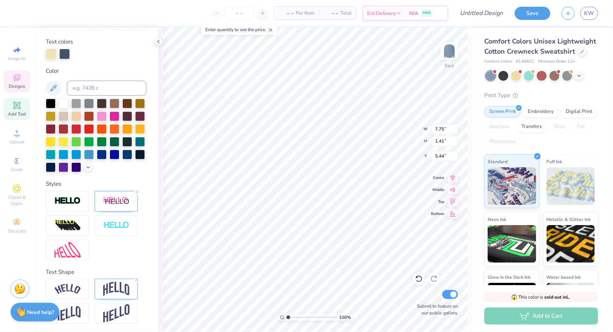
type input "4.74"
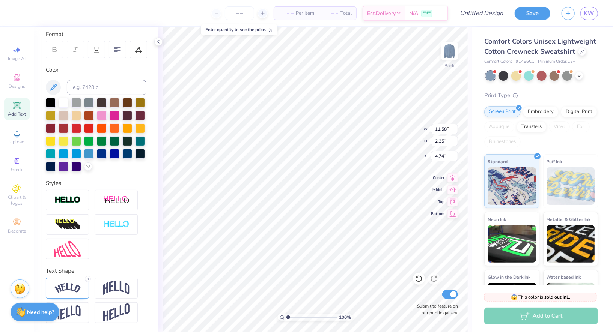
type input "11.58"
type input "2.35"
type input "3.56"
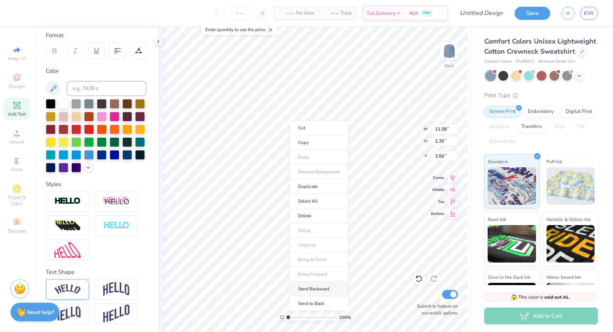
click at [318, 289] on li "Send Backward" at bounding box center [319, 289] width 59 height 15
click at [160, 45] on div "100 % Back W 11.58 11.58 " H 2.35 2.35 " Y 3.56 3.56 " Center Middle Top Bottom…" at bounding box center [316, 179] width 314 height 305
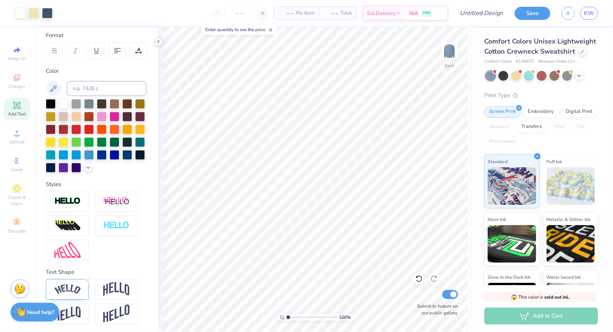
click at [160, 41] on icon at bounding box center [159, 42] width 6 height 6
click at [159, 43] on icon at bounding box center [159, 42] width 6 height 6
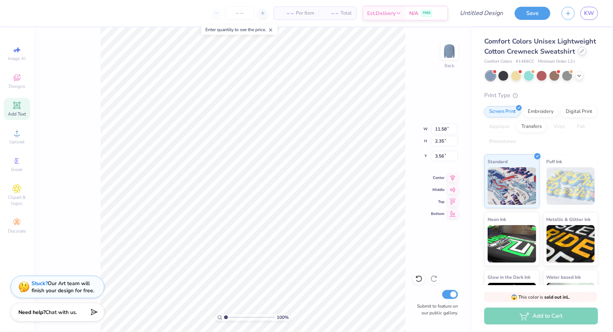
click at [581, 54] on div at bounding box center [582, 51] width 8 height 8
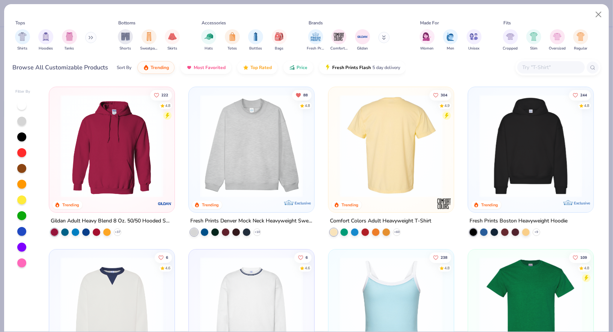
click at [359, 145] on div at bounding box center [391, 146] width 331 height 103
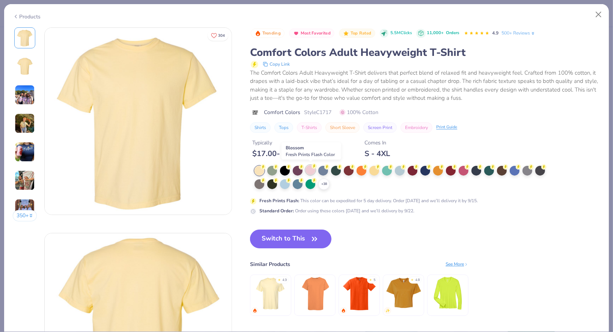
click at [311, 167] on div at bounding box center [311, 170] width 10 height 10
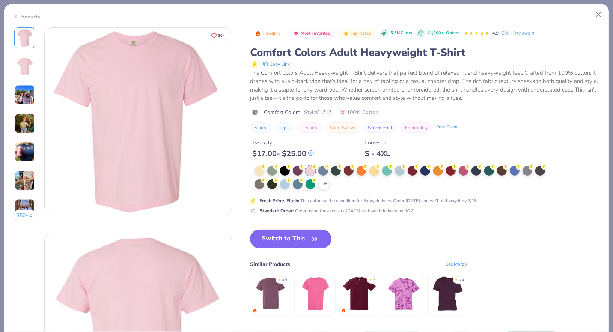
click at [297, 233] on button "Switch to This" at bounding box center [291, 239] width 82 height 19
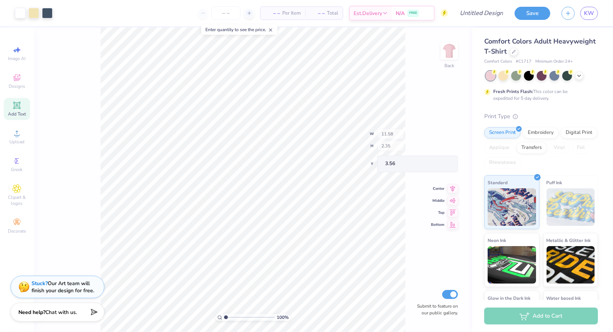
type input "3.58"
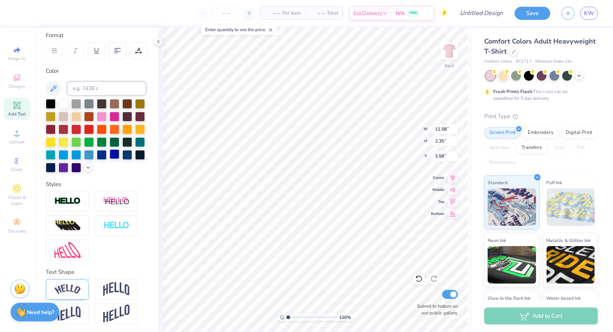
click at [115, 152] on div at bounding box center [115, 154] width 10 height 10
click at [101, 155] on div at bounding box center [102, 154] width 10 height 10
type input "7.75"
type input "1.41"
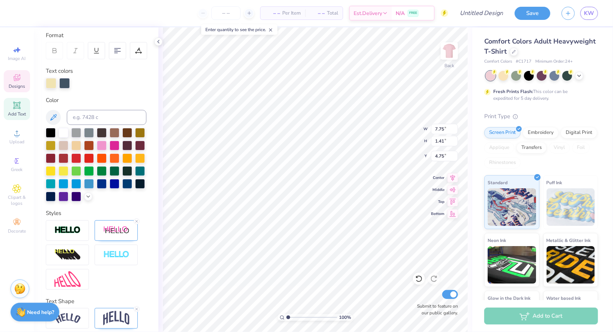
type input "4.97"
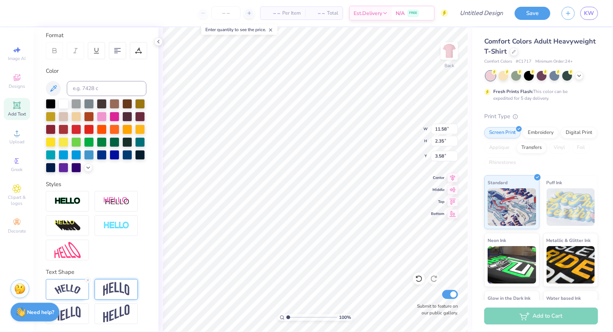
click at [119, 293] on img at bounding box center [116, 289] width 26 height 14
type input "10.18"
type input "3.03"
type input "3.23"
type input "7.75"
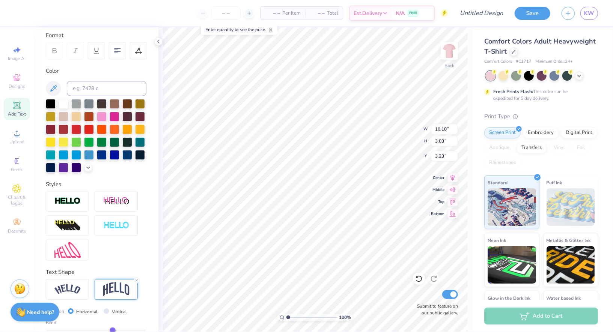
type input "1.41"
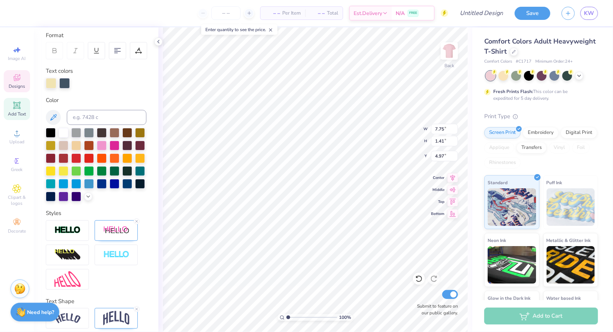
type input "4.75"
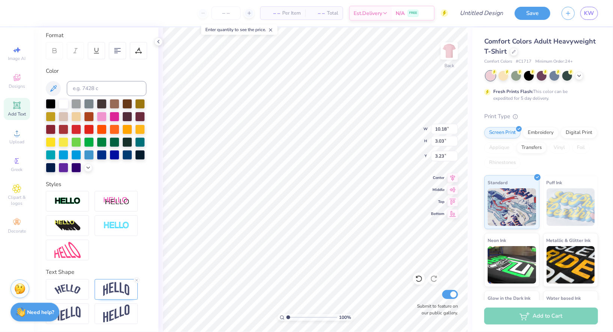
type textarea "Alpha Omicron PI"
click at [129, 171] on div at bounding box center [96, 136] width 101 height 74
click at [115, 287] on img at bounding box center [116, 289] width 26 height 14
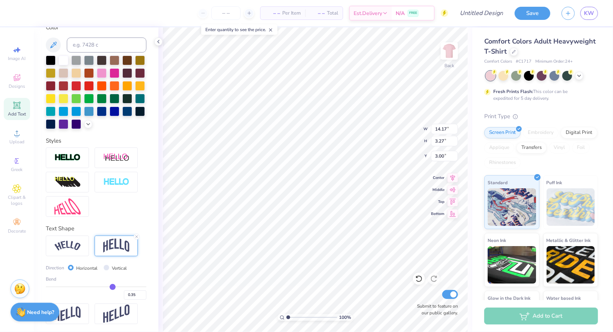
click at [112, 290] on div "0.35" at bounding box center [96, 294] width 101 height 14
type input "0.34"
type input "0.33"
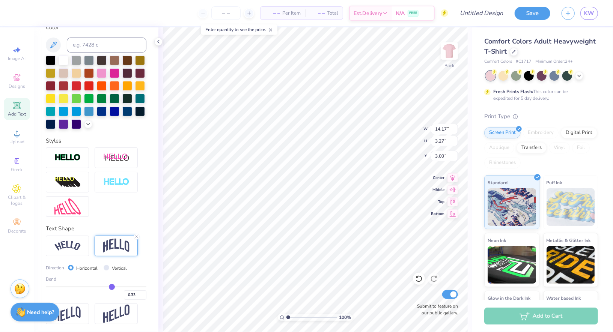
type input "0.32"
type input "0.3"
type input "0.30"
type input "0.28"
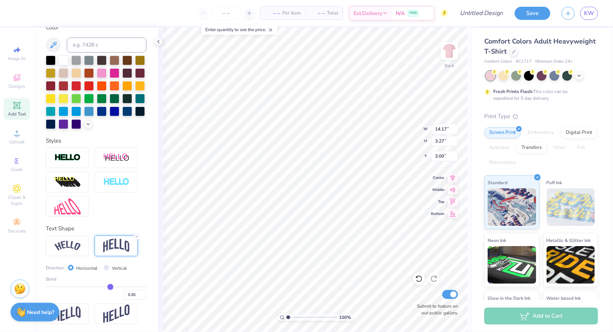
type input "0.28"
type input "0.27"
type input "0.26"
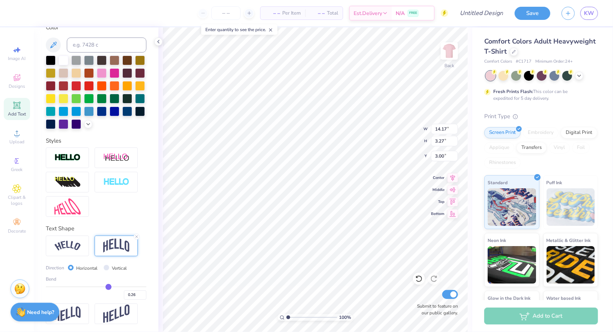
drag, startPoint x: 112, startPoint y: 286, endPoint x: 108, endPoint y: 286, distance: 3.8
type input "0.26"
click at [108, 287] on input "range" at bounding box center [96, 287] width 101 height 1
type input "2.74"
type input "3.26"
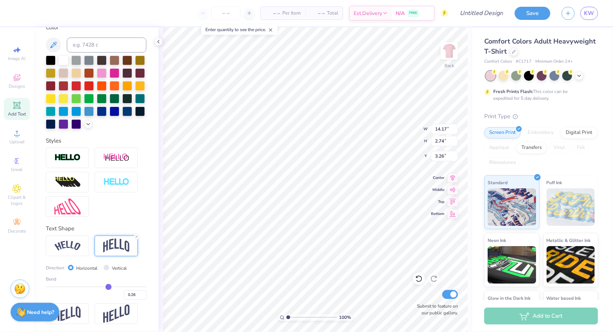
type input "0.25"
type input "0.23"
type input "0.21"
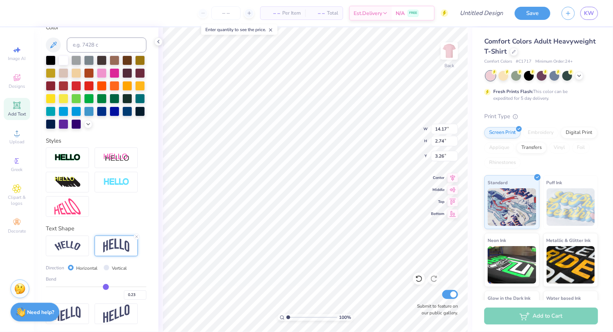
type input "0.21"
type input "0.2"
type input "0.20"
type input "0.19"
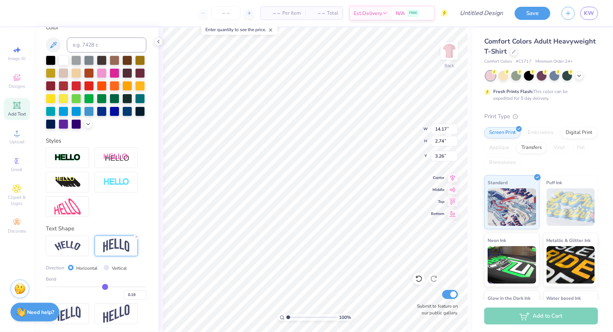
type input "0.19"
click at [105, 287] on input "range" at bounding box center [96, 287] width 101 height 1
type input "2.35"
type input "3.46"
type input "0.22"
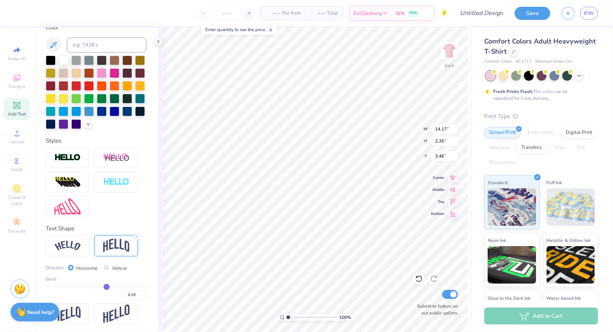
type input "0.22"
type input "0.24"
type input "0.27"
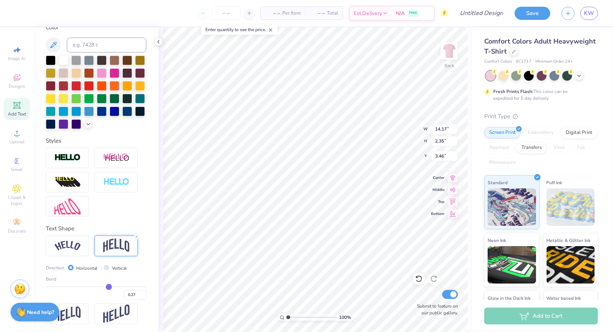
type input "0.28"
drag, startPoint x: 105, startPoint y: 286, endPoint x: 109, endPoint y: 286, distance: 4.1
click at [109, 287] on input "range" at bounding box center [96, 287] width 101 height 1
type input "0.31"
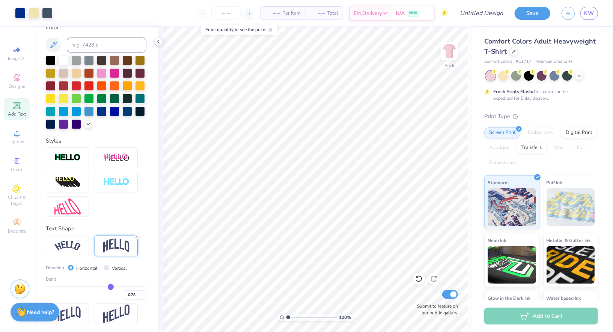
type input "0.31"
type input "0.32"
type input "0.34"
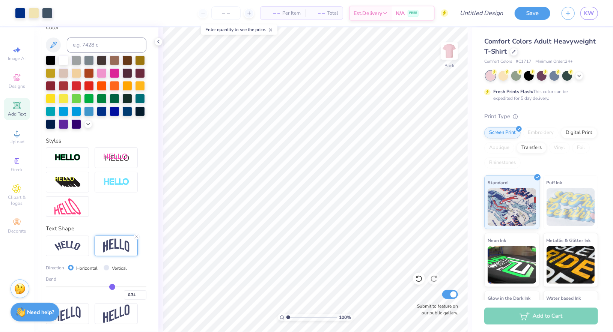
type input "0.35"
click at [114, 287] on input "range" at bounding box center [96, 287] width 101 height 1
drag, startPoint x: 114, startPoint y: 287, endPoint x: 104, endPoint y: 287, distance: 9.4
click at [104, 287] on input "range" at bounding box center [96, 287] width 101 height 1
click at [107, 287] on input "range" at bounding box center [96, 287] width 101 height 1
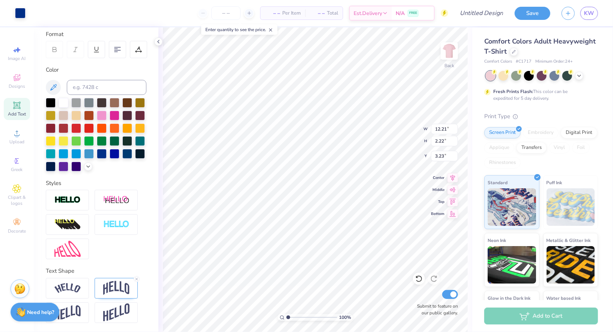
scroll to position [103, 0]
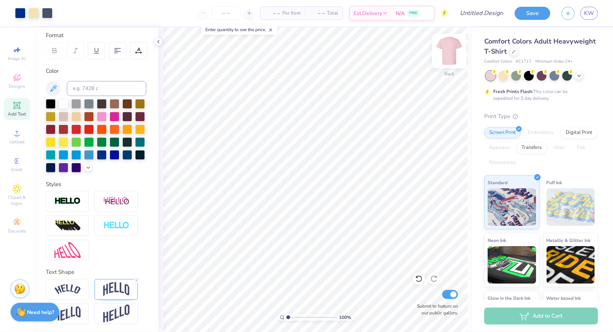
click at [446, 56] on img at bounding box center [450, 51] width 30 height 30
click at [15, 82] on icon at bounding box center [16, 77] width 9 height 9
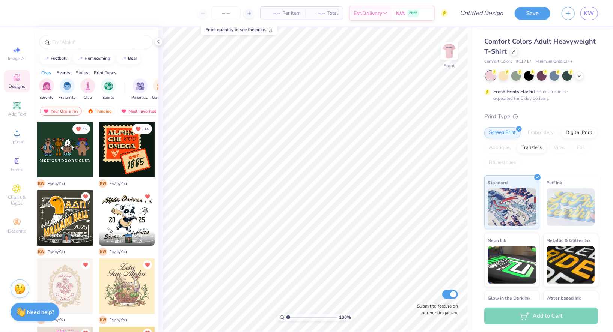
click at [99, 149] on div at bounding box center [72, 150] width 56 height 56
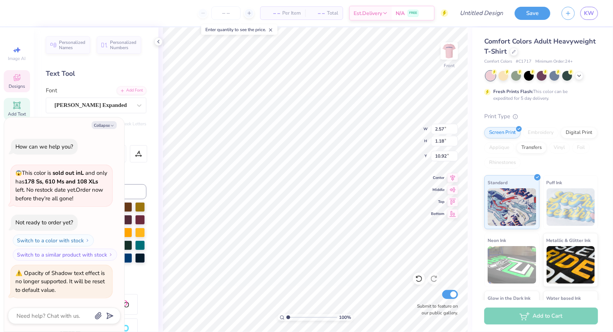
scroll to position [1, 0]
click at [106, 127] on button "Collapse" at bounding box center [104, 125] width 25 height 8
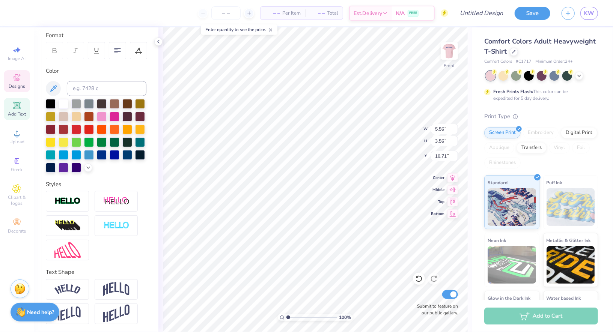
scroll to position [103, 0]
click at [420, 280] on icon at bounding box center [419, 279] width 8 height 8
click at [423, 277] on icon at bounding box center [419, 279] width 8 height 8
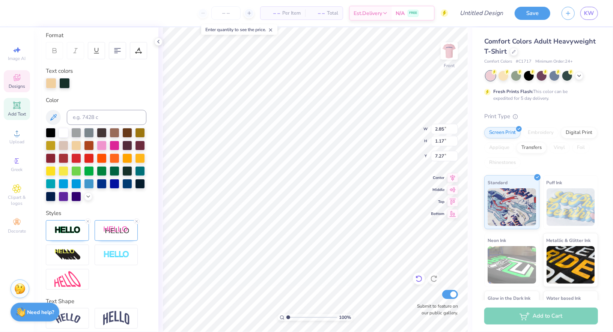
scroll to position [0, 0]
click at [419, 275] on div at bounding box center [419, 279] width 12 height 12
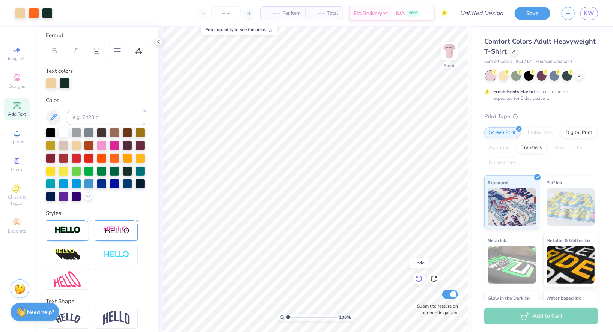
click at [419, 275] on div at bounding box center [419, 279] width 12 height 12
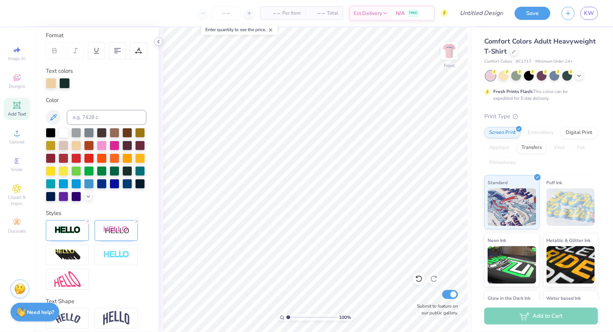
click at [156, 38] on div at bounding box center [158, 42] width 8 height 8
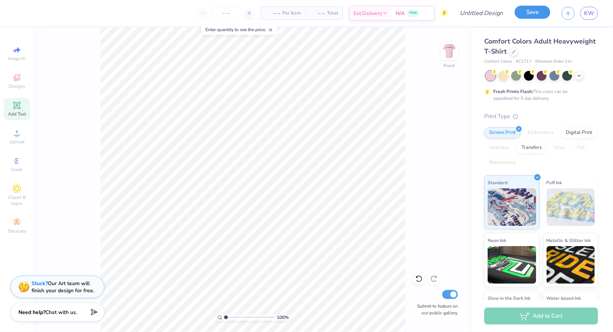
click at [530, 16] on button "Save" at bounding box center [533, 12] width 36 height 13
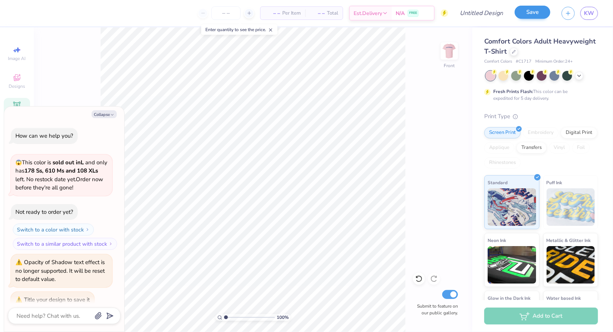
scroll to position [9, 0]
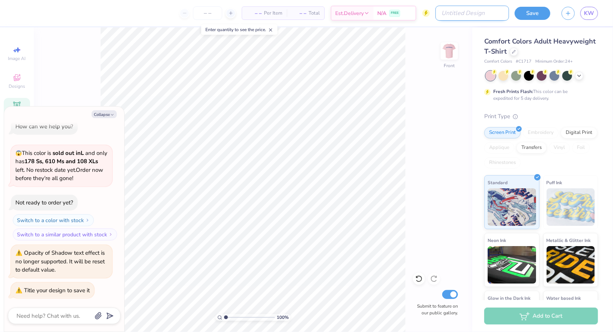
click at [480, 11] on input "Design Title" at bounding box center [473, 13] width 74 height 15
click at [494, 13] on input "Design Title" at bounding box center [473, 13] width 74 height 15
click at [551, 15] on div "Save" at bounding box center [533, 13] width 36 height 13
click at [542, 11] on button "Save" at bounding box center [533, 12] width 36 height 13
click at [542, 11] on div "Save" at bounding box center [533, 13] width 36 height 13
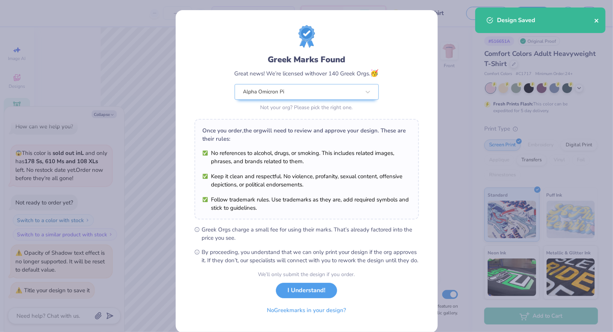
click at [596, 18] on icon "close" at bounding box center [597, 21] width 5 height 6
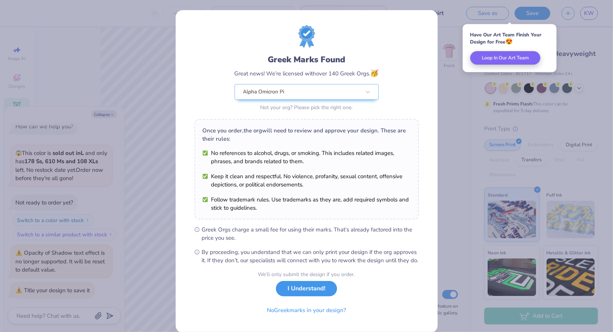
click at [302, 297] on button "I Understand!" at bounding box center [306, 288] width 61 height 15
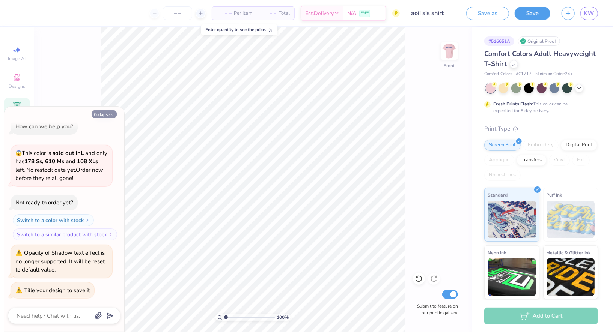
click at [105, 111] on button "Collapse" at bounding box center [104, 114] width 25 height 8
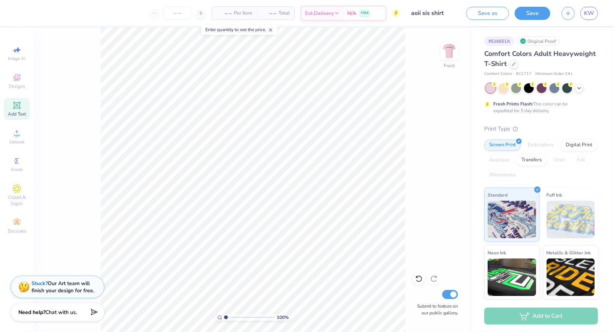
click at [273, 27] on icon at bounding box center [270, 29] width 5 height 5
click at [599, 20] on div "Save as Save KW" at bounding box center [540, 13] width 147 height 26
click at [593, 14] on span "KW" at bounding box center [589, 13] width 10 height 9
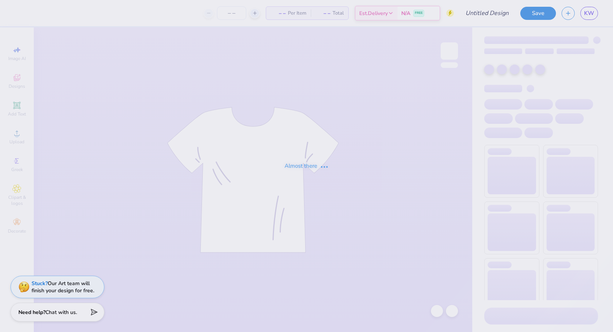
type input "aoii sis shirt"
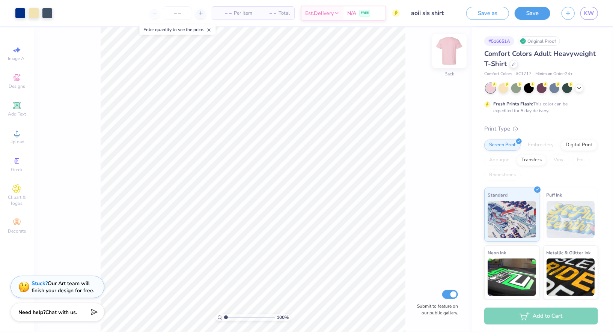
click at [448, 48] on img at bounding box center [450, 51] width 30 height 30
click at [448, 48] on img at bounding box center [449, 51] width 15 height 15
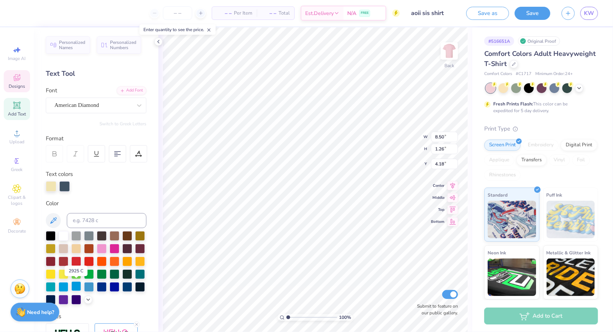
click at [71, 289] on div at bounding box center [76, 287] width 10 height 10
click at [87, 288] on div at bounding box center [89, 287] width 10 height 10
click at [110, 247] on div at bounding box center [115, 248] width 10 height 10
click at [111, 248] on div at bounding box center [115, 248] width 10 height 10
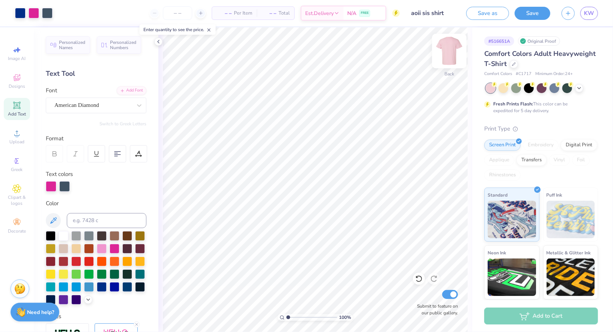
click at [454, 56] on img at bounding box center [450, 51] width 30 height 30
click at [16, 83] on div "Designs" at bounding box center [17, 81] width 26 height 22
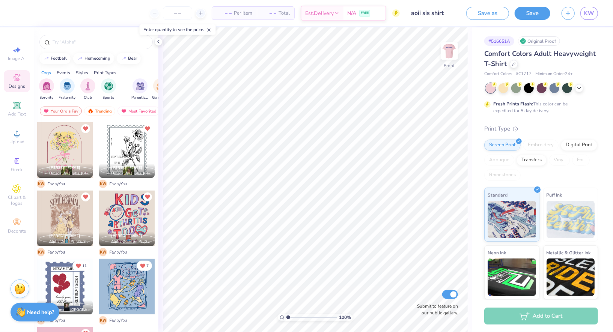
scroll to position [308, 0]
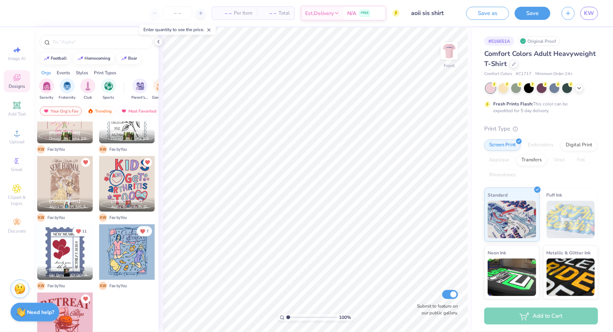
click at [61, 247] on div at bounding box center [65, 253] width 56 height 56
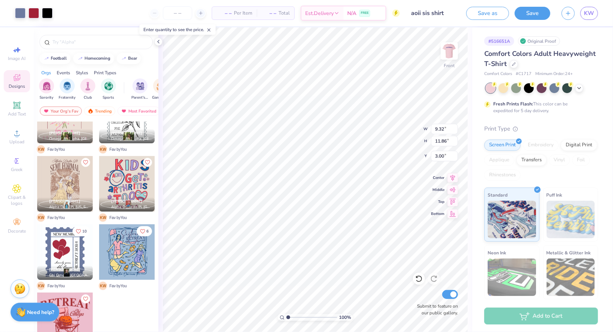
type input "9.32"
type input "11.86"
type input "5.09"
type input "5.82"
type input "0.57"
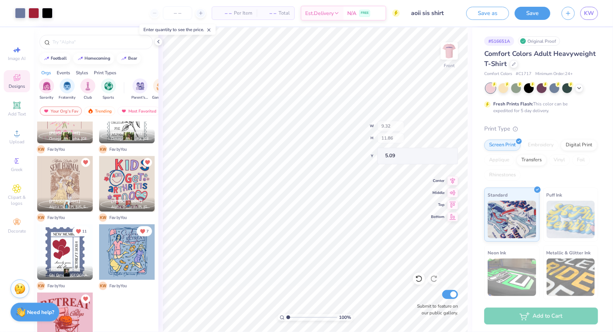
type input "6.48"
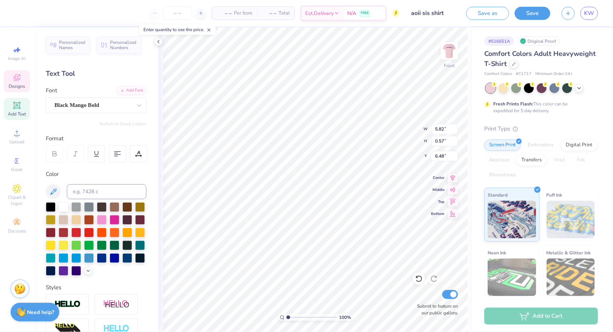
scroll to position [0, 2]
click at [22, 11] on div at bounding box center [20, 12] width 11 height 11
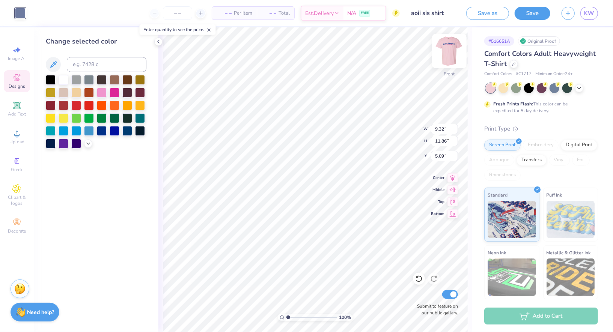
click at [445, 61] on div at bounding box center [449, 51] width 35 height 35
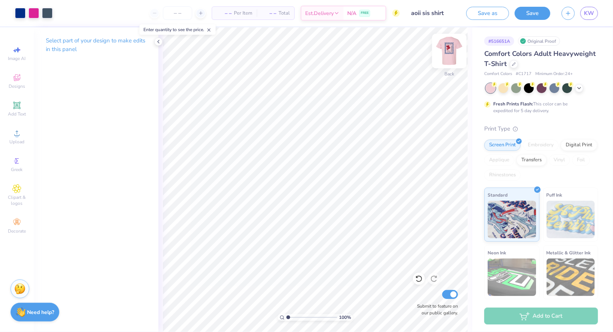
click at [450, 60] on img at bounding box center [450, 51] width 30 height 30
click at [17, 18] on div at bounding box center [20, 12] width 11 height 11
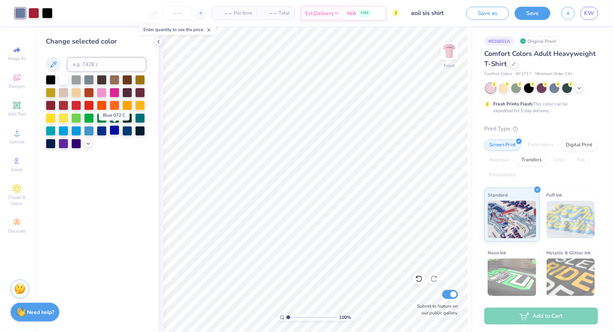
click at [114, 131] on div at bounding box center [115, 130] width 10 height 10
click at [103, 130] on div at bounding box center [102, 130] width 10 height 10
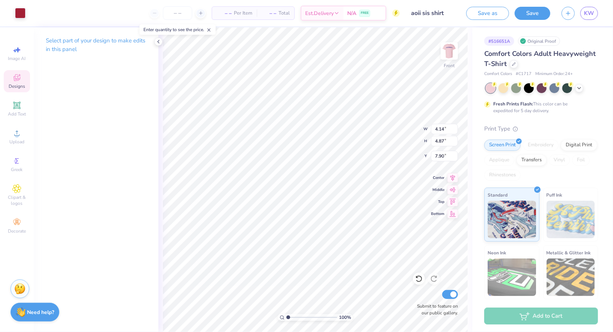
type input "7.91"
